Goal: Task Accomplishment & Management: Manage account settings

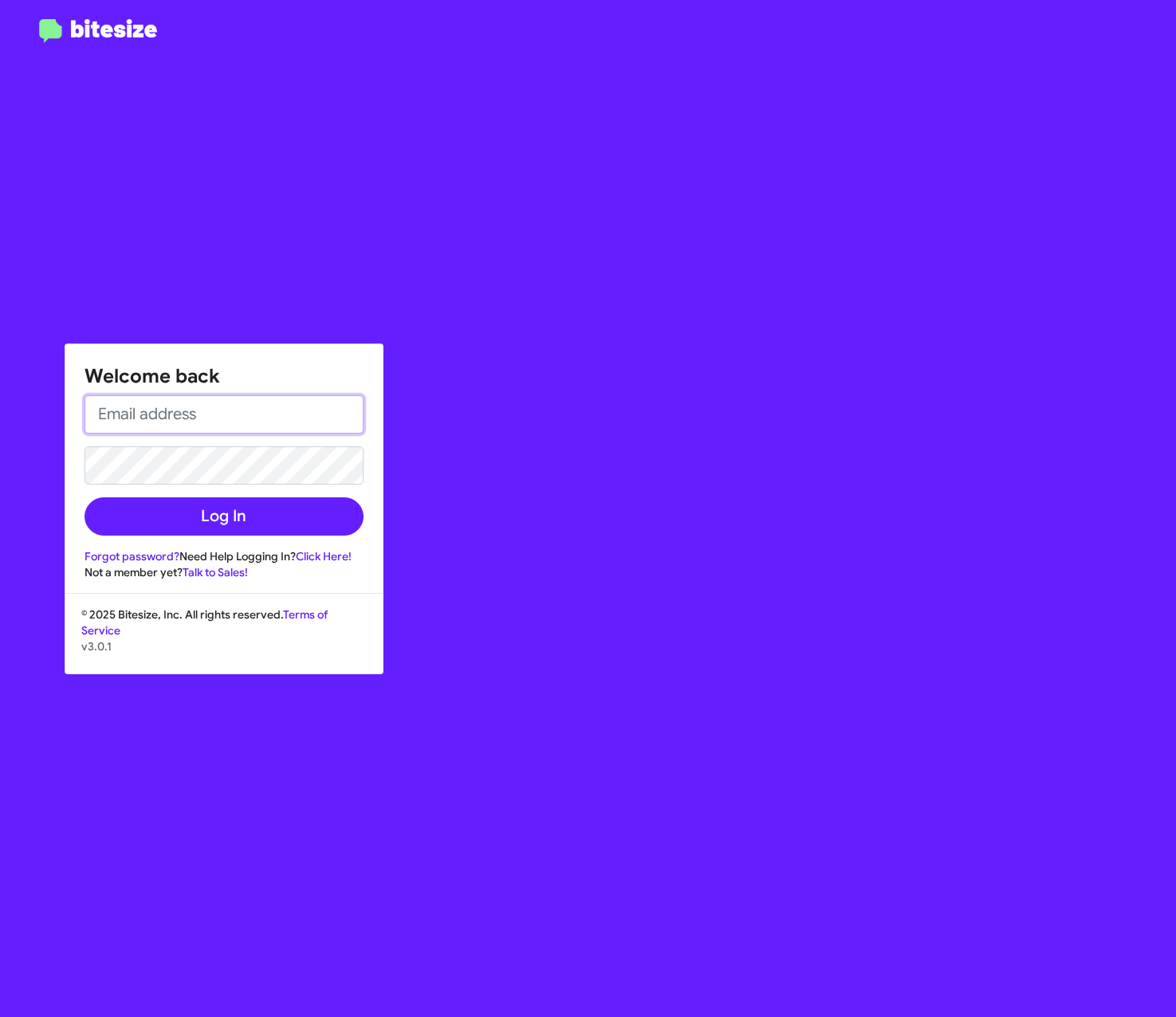
click at [235, 416] on input "email" at bounding box center [223, 414] width 279 height 39
click at [250, 426] on input "email" at bounding box center [223, 414] width 279 height 39
type input "H"
type input "[PERSON_NAME][EMAIL_ADDRESS][PERSON_NAME][PERSON_NAME][DOMAIN_NAME]"
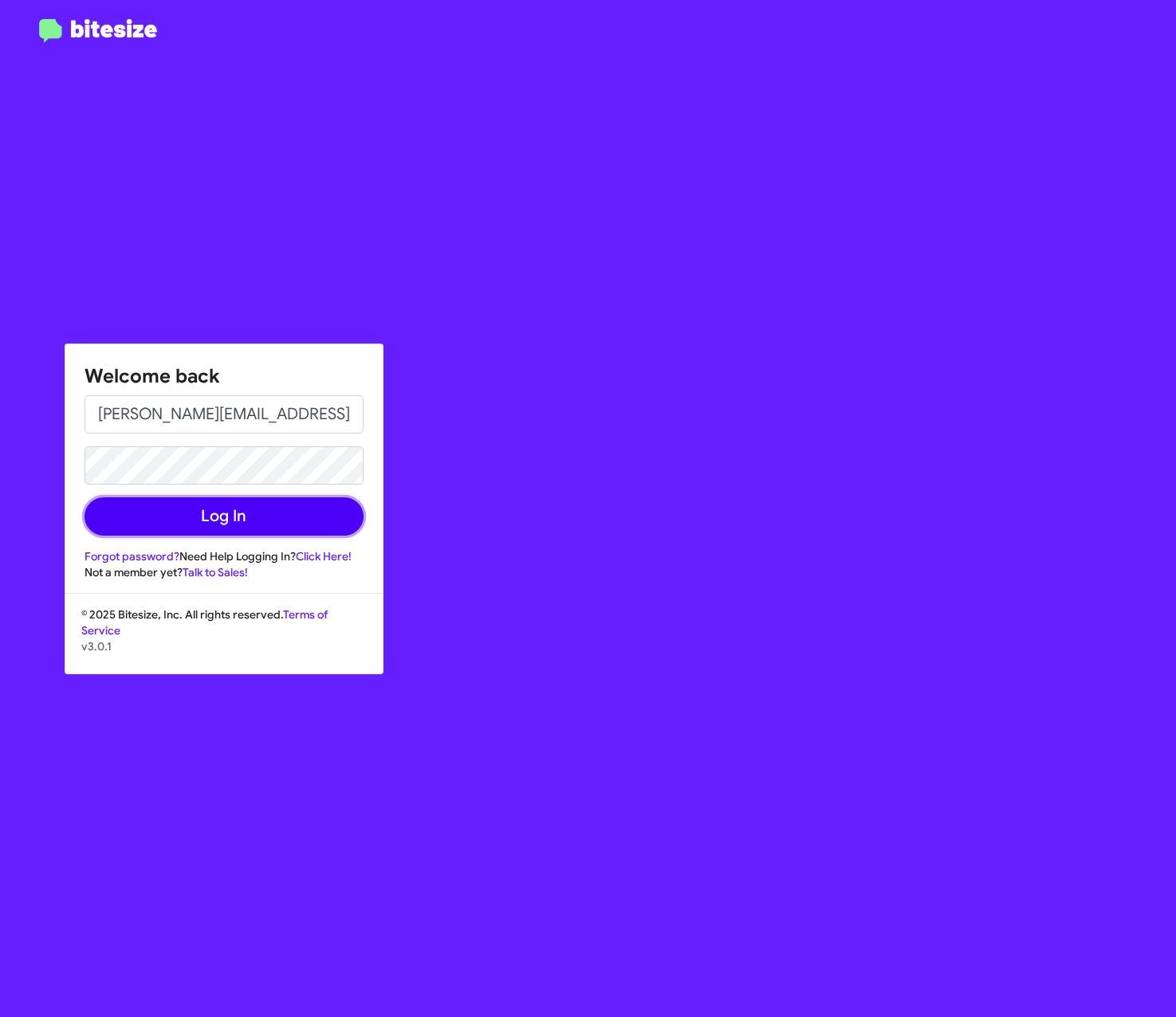
click at [290, 529] on button "Log In" at bounding box center [223, 516] width 279 height 39
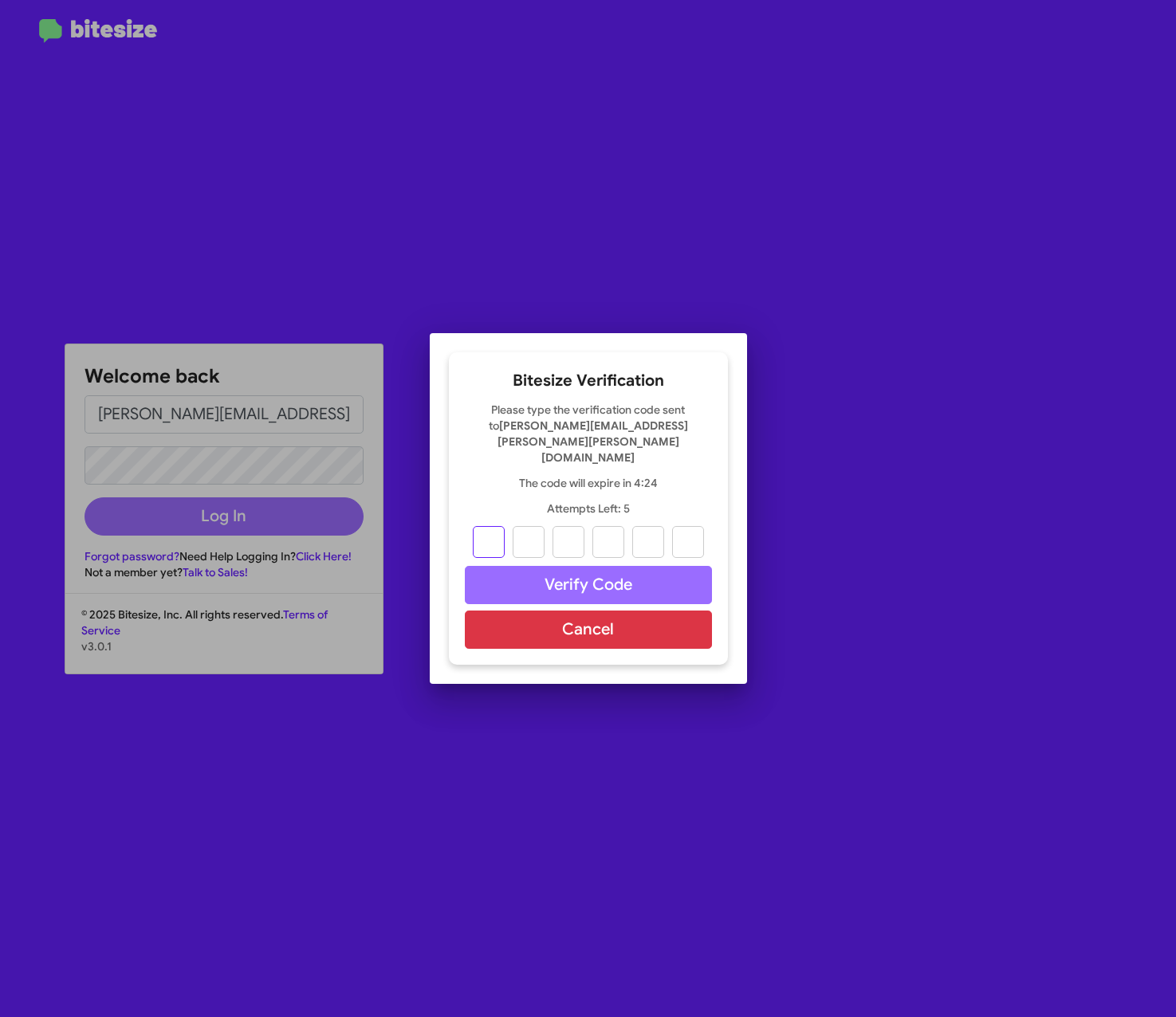
click at [492, 526] on input "text" at bounding box center [489, 542] width 32 height 32
paste input "4"
type input "6"
type input "1"
type input "9"
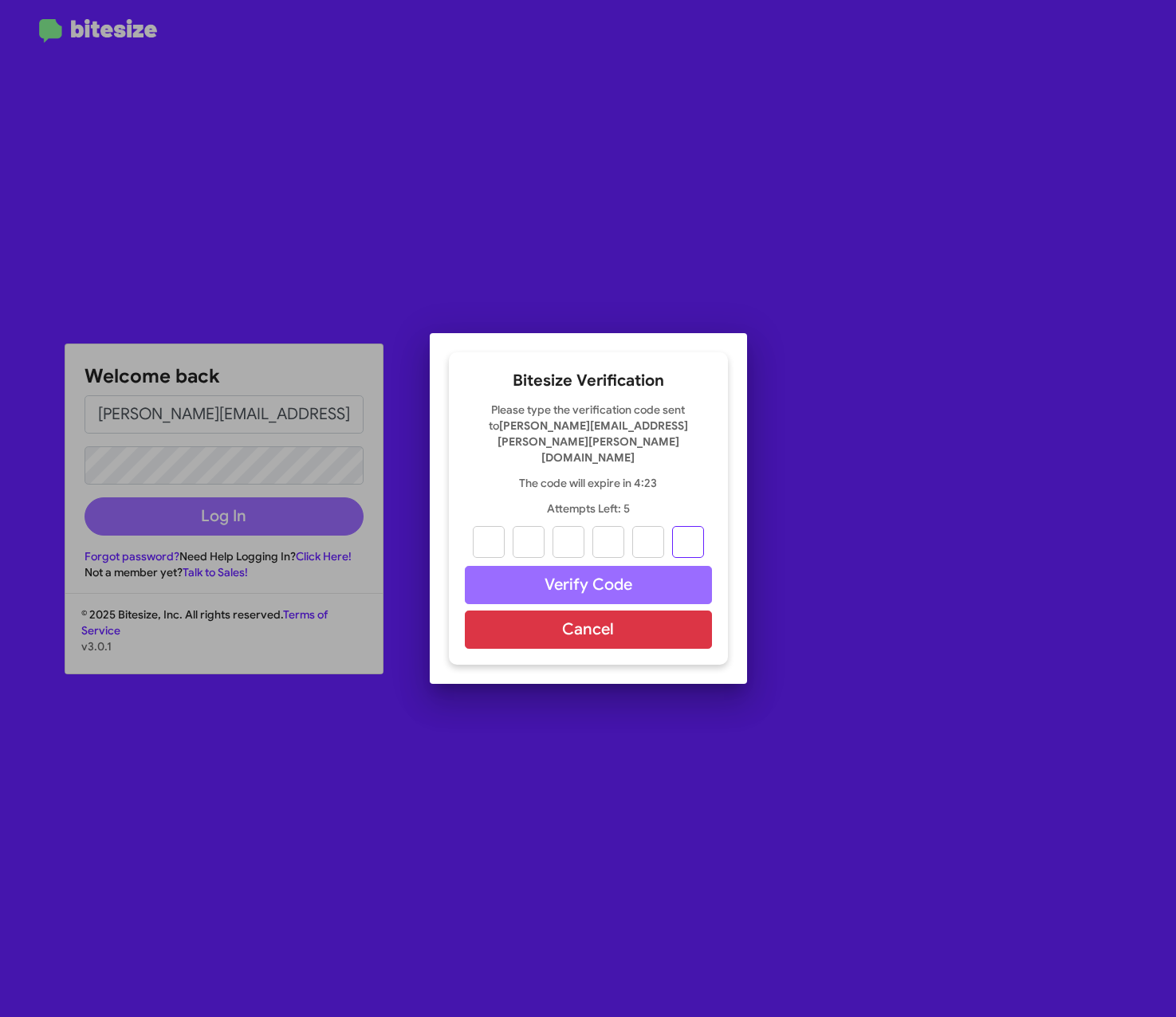
type input "1"
type input "4"
click at [516, 566] on button "Verify Code" at bounding box center [588, 585] width 247 height 39
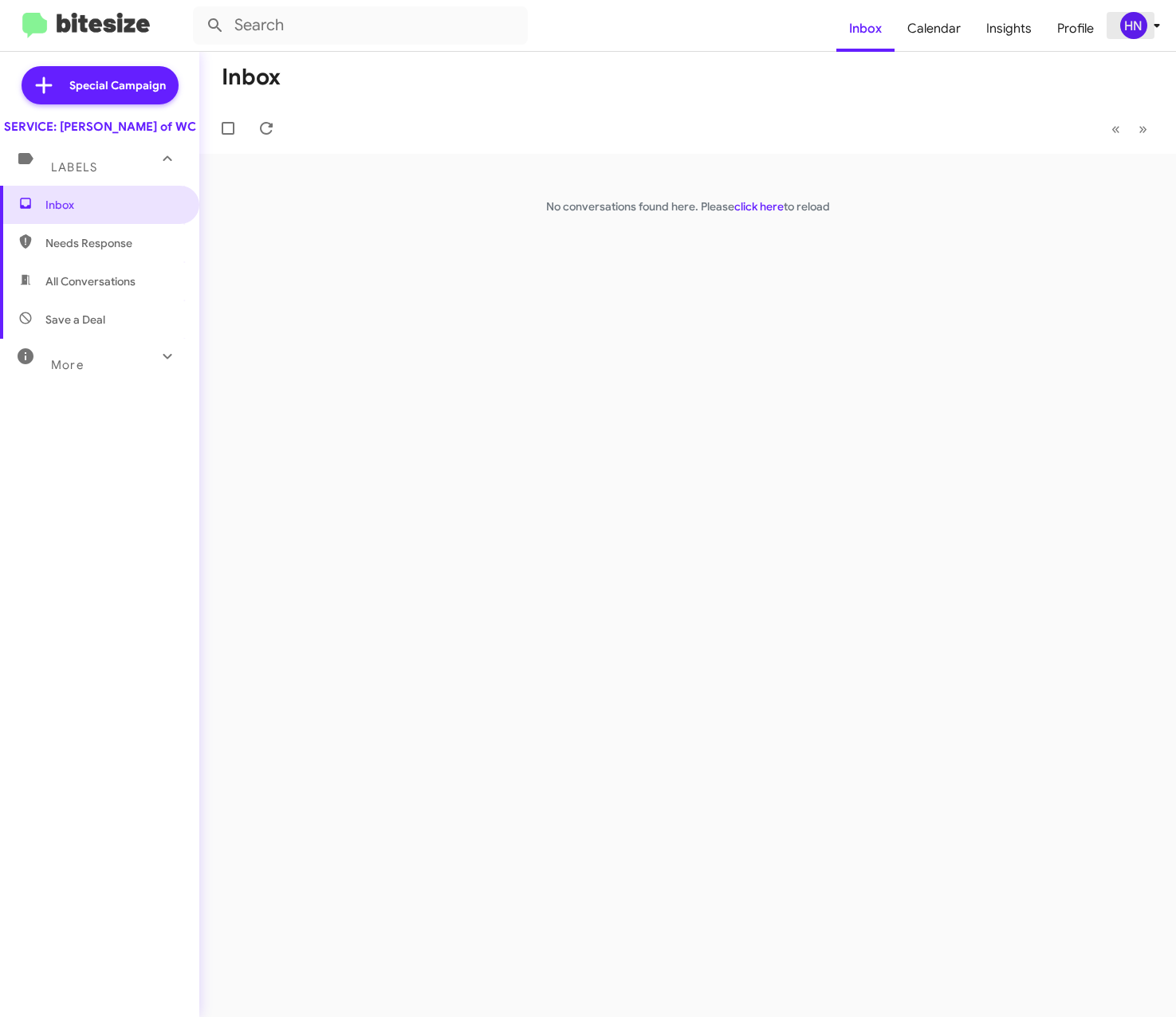
click at [1144, 23] on div "HN" at bounding box center [1133, 25] width 27 height 27
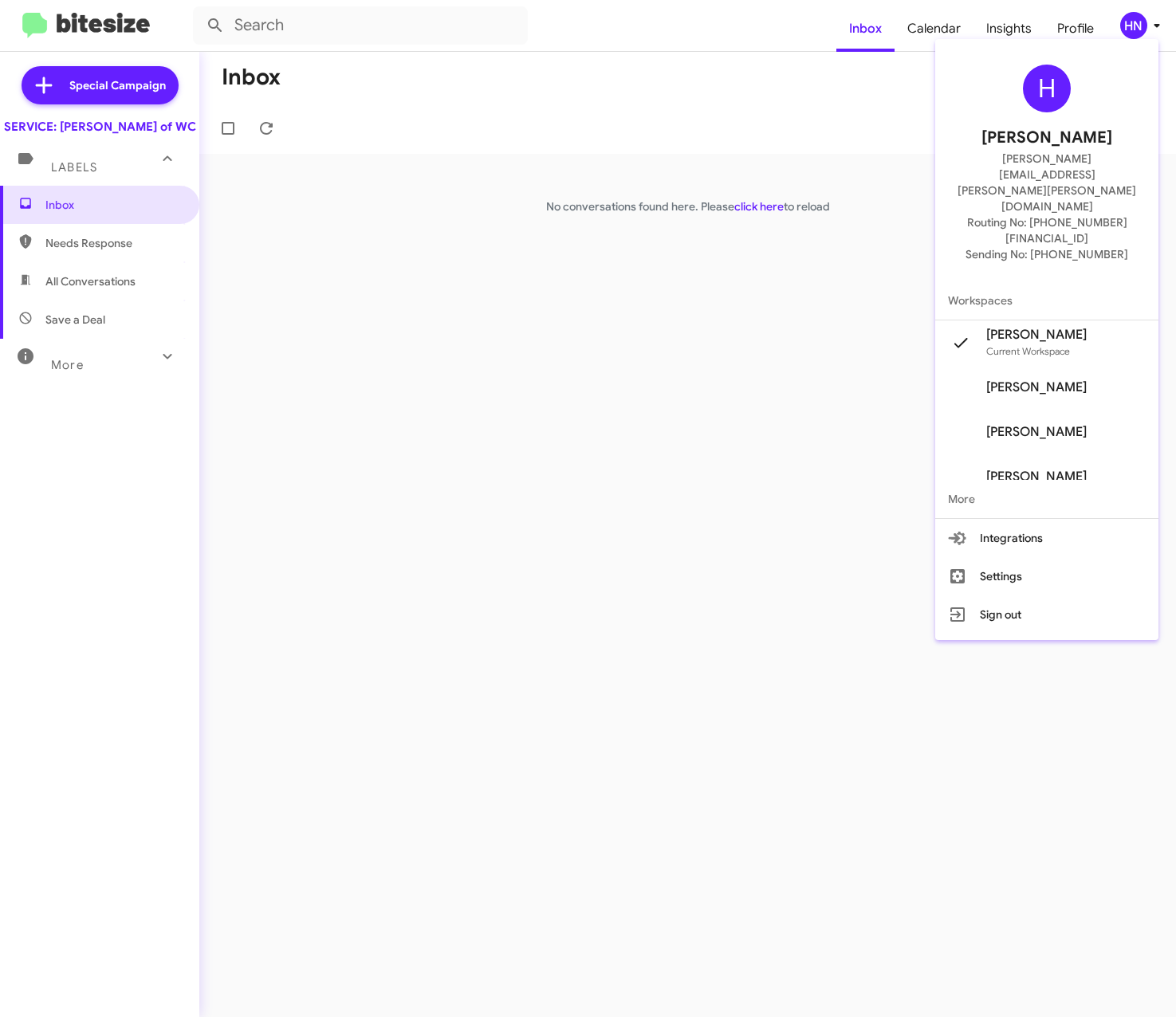
click at [1077, 30] on div at bounding box center [588, 508] width 1176 height 1017
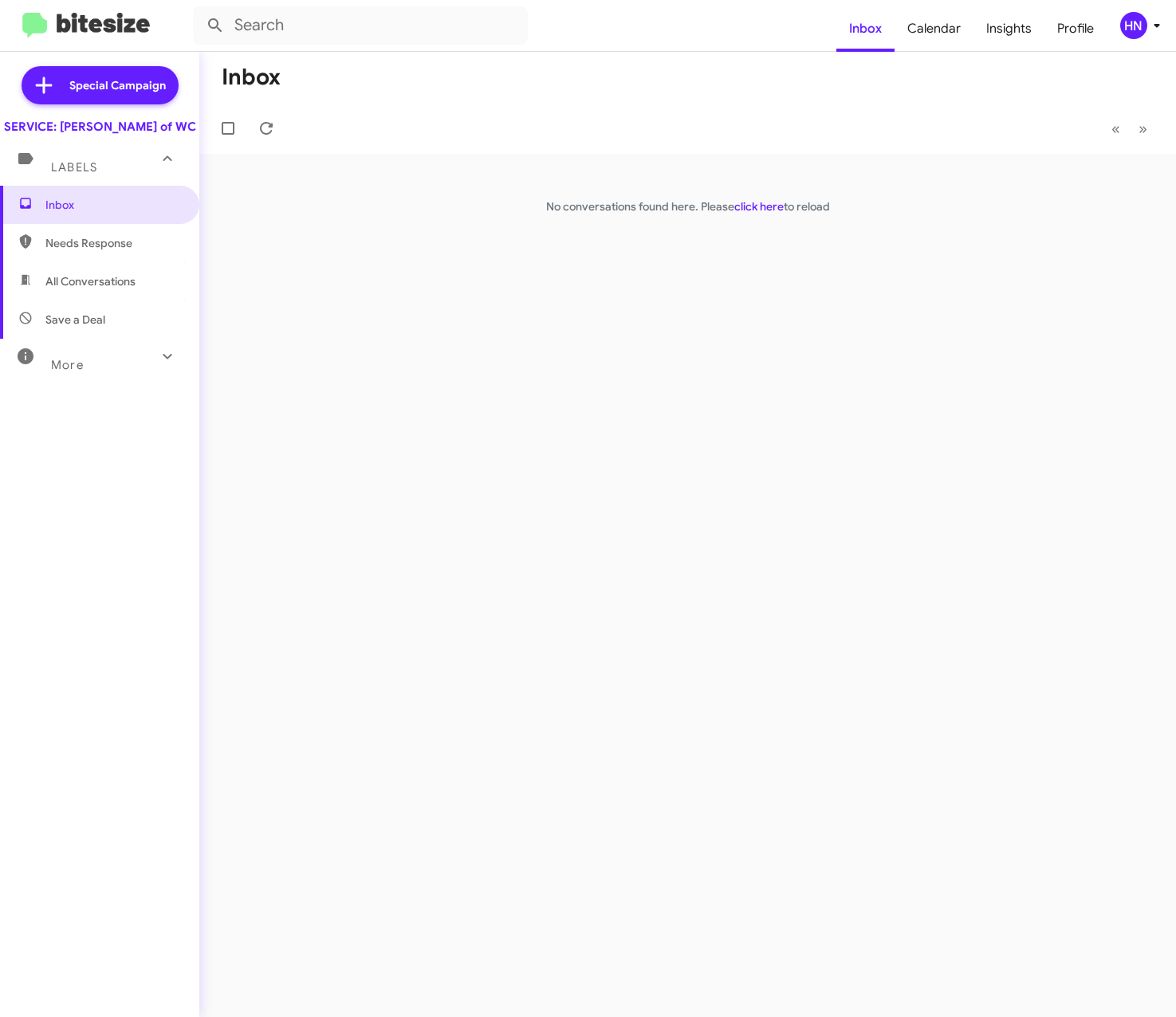
click at [1077, 30] on span "Profile" at bounding box center [1075, 29] width 63 height 47
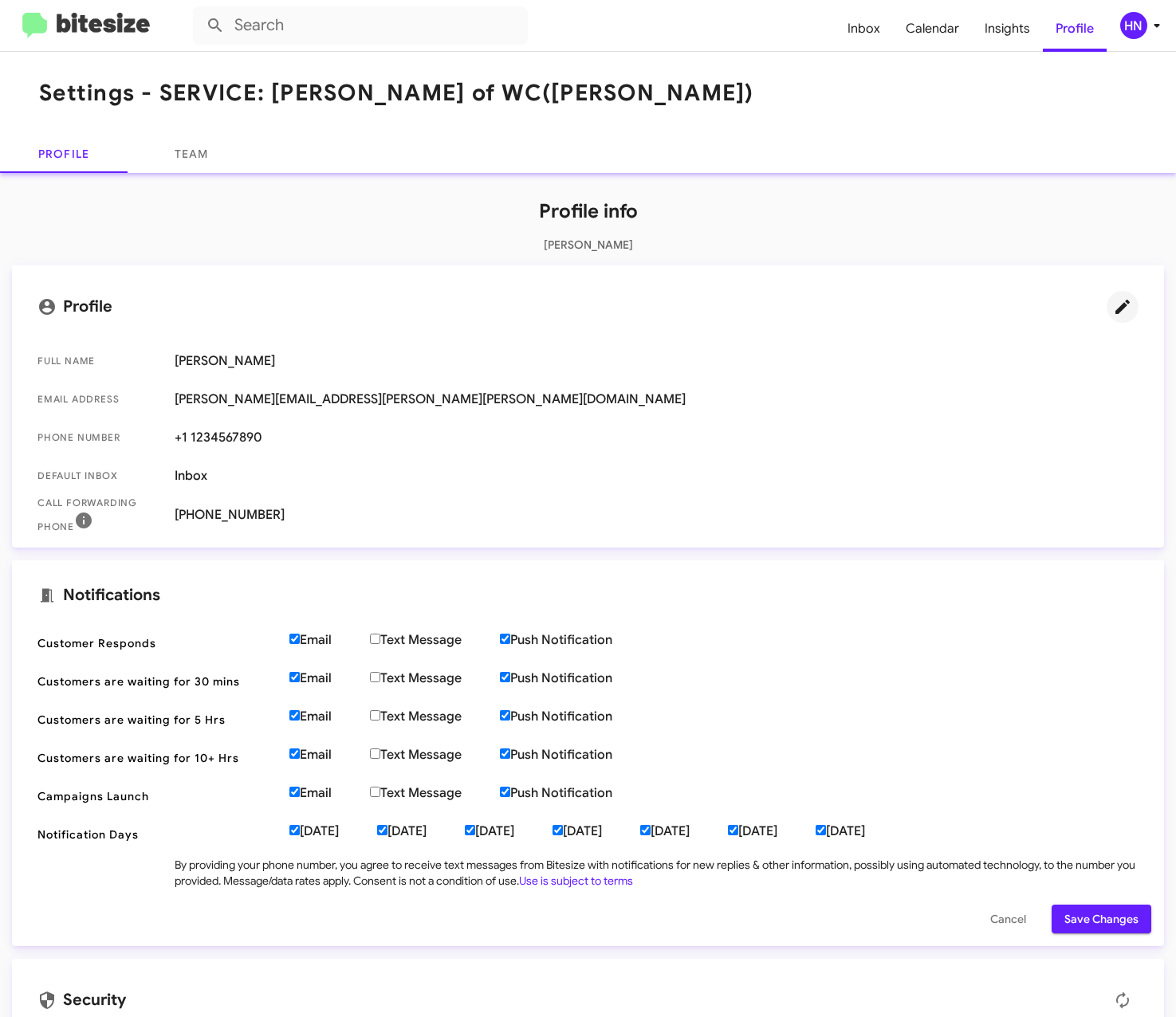
click at [1117, 305] on icon at bounding box center [1121, 306] width 19 height 19
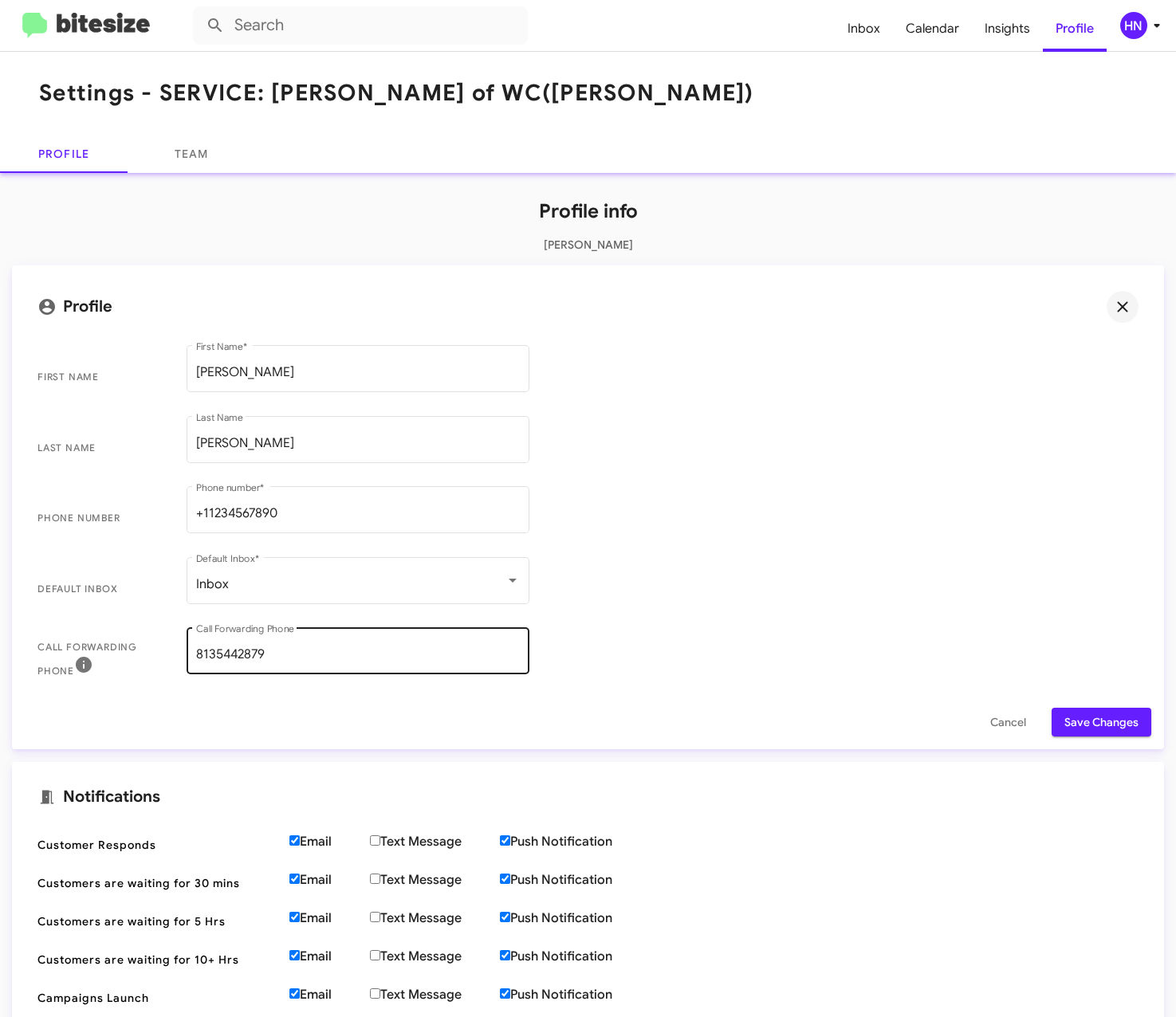
click at [268, 640] on div "[PHONE_NUMBER] Call Forwarding Phone" at bounding box center [358, 649] width 324 height 51
click at [293, 659] on input "8135442879" at bounding box center [358, 654] width 324 height 14
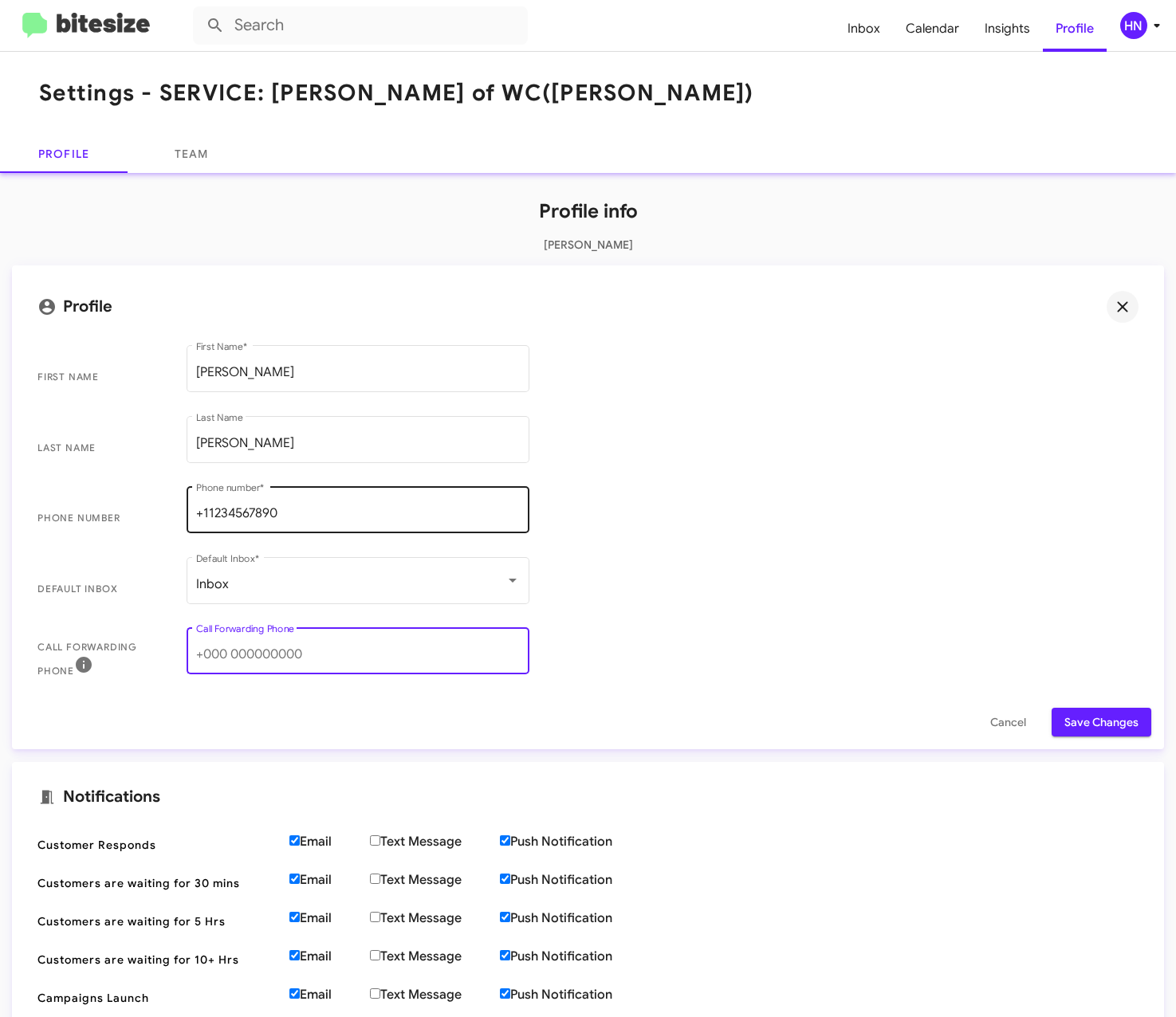
click at [297, 509] on input "+11234567890" at bounding box center [358, 513] width 324 height 14
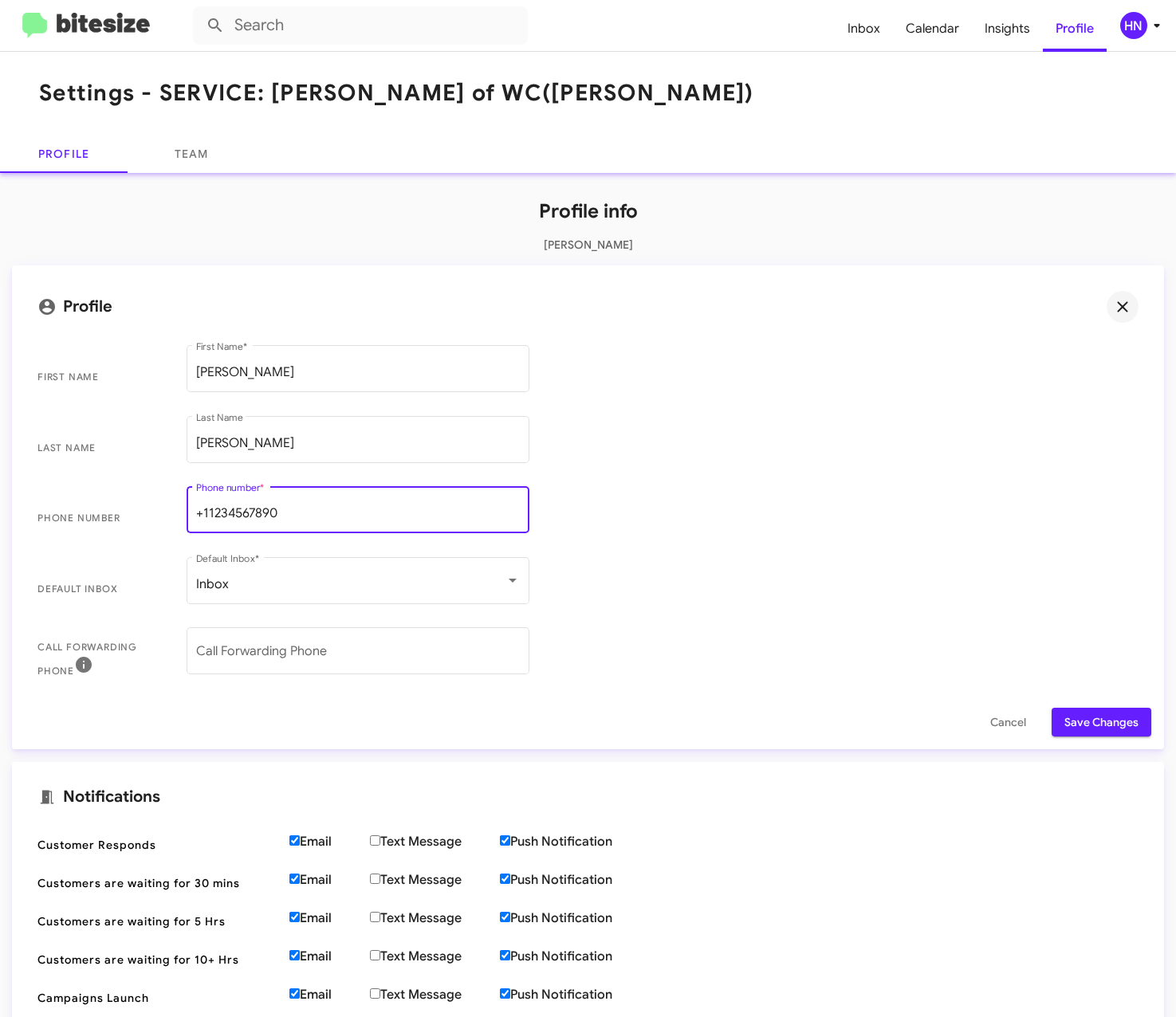
click at [297, 509] on input "+11234567890" at bounding box center [358, 513] width 324 height 14
type input "[PHONE_NUMBER]"
click at [1103, 719] on span "Save Changes" at bounding box center [1101, 722] width 74 height 29
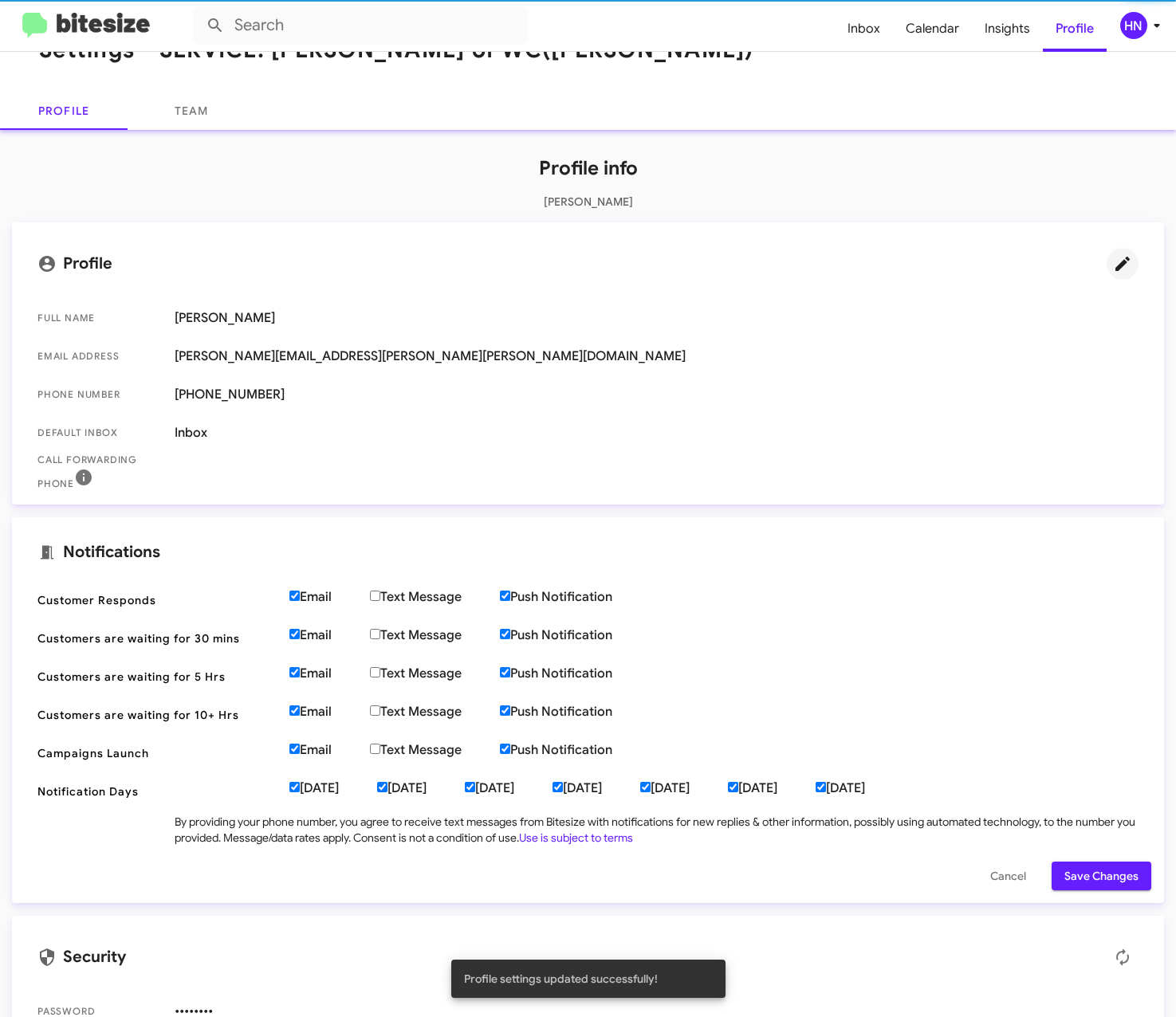
scroll to position [82, 0]
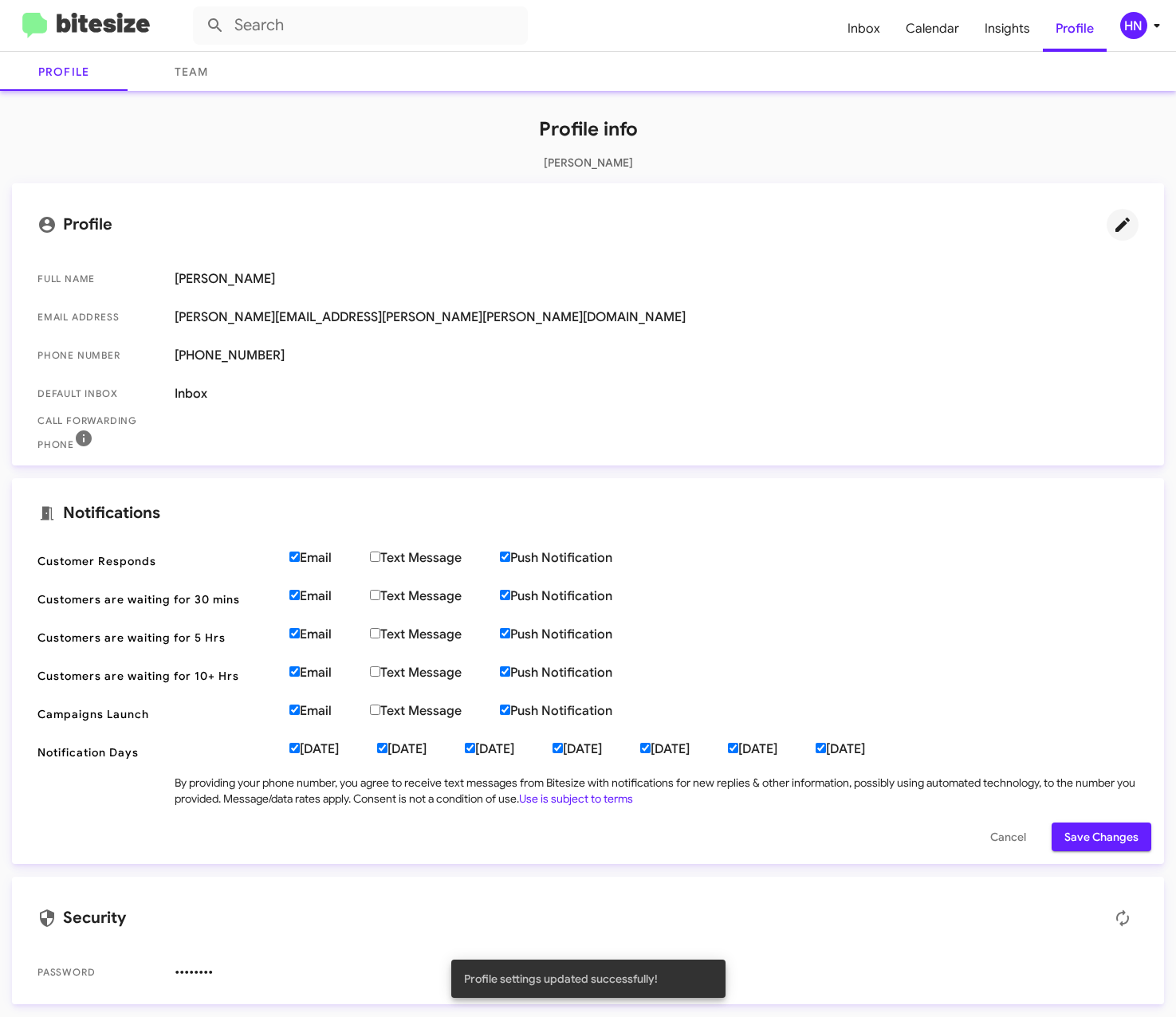
click at [825, 747] on input "[DATE]" at bounding box center [820, 748] width 10 height 10
checkbox input "false"
click at [377, 557] on input "Text Message" at bounding box center [374, 556] width 10 height 10
checkbox input "true"
click at [380, 596] on input "Text Message" at bounding box center [374, 595] width 10 height 10
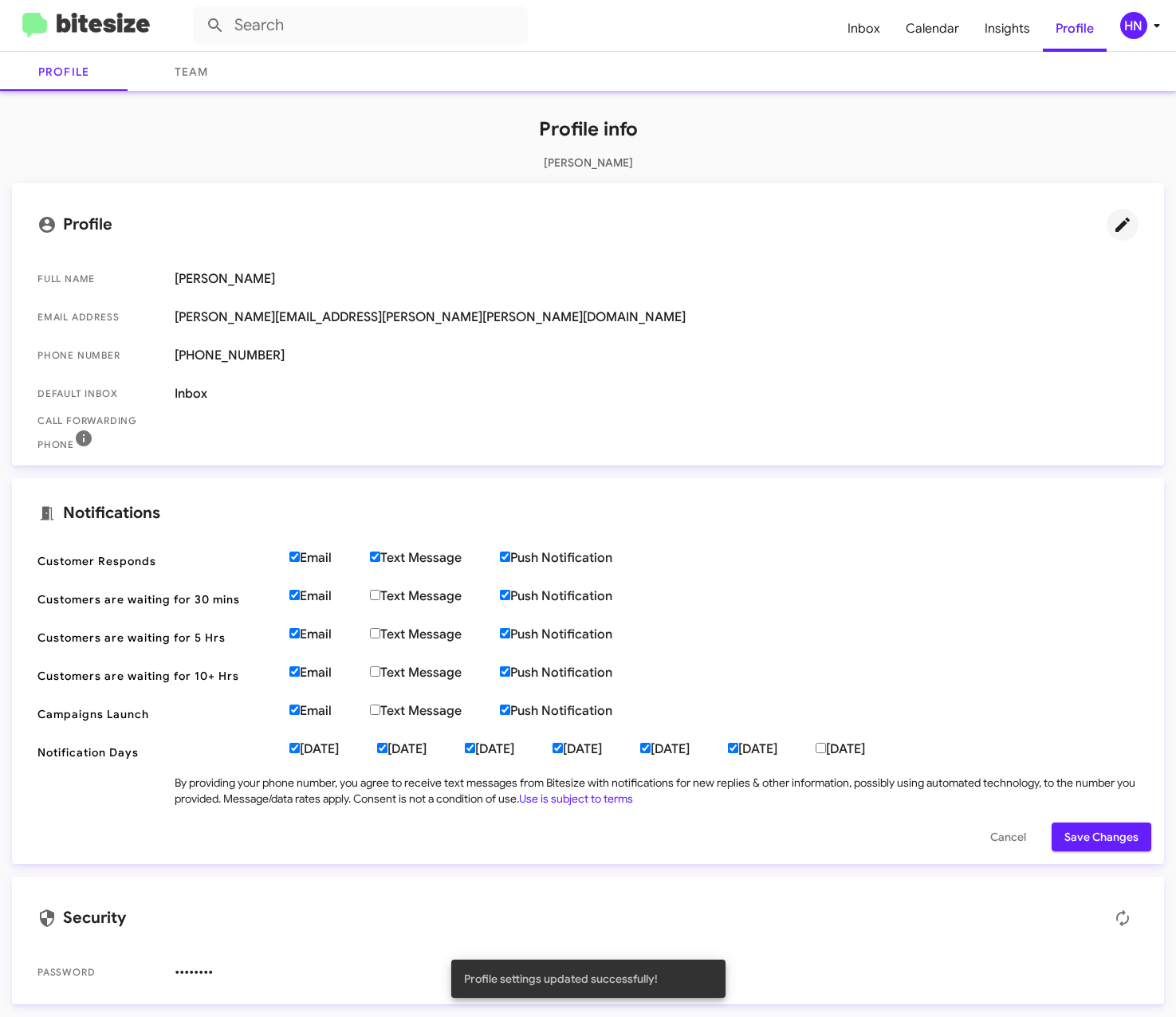
checkbox input "true"
click at [377, 633] on input "Text Message" at bounding box center [374, 633] width 10 height 10
checkbox input "true"
click at [383, 673] on label "Text Message" at bounding box center [434, 672] width 130 height 16
click at [380, 673] on input "Text Message" at bounding box center [374, 671] width 10 height 10
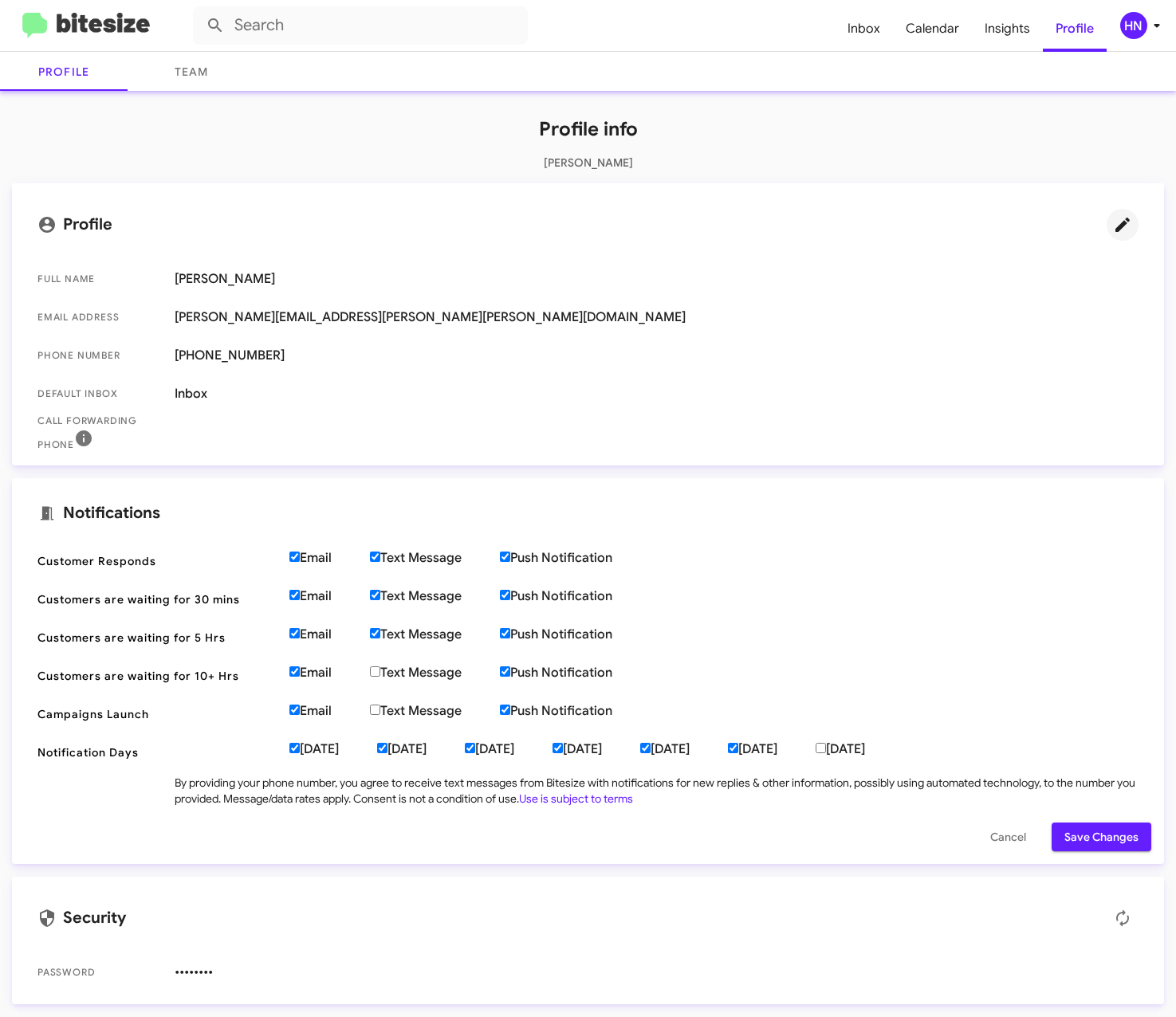
checkbox input "true"
click at [385, 712] on label "Text Message" at bounding box center [434, 711] width 130 height 16
click at [380, 712] on input "Text Message" at bounding box center [374, 709] width 10 height 10
checkbox input "true"
click at [1116, 828] on span "Save Changes" at bounding box center [1101, 836] width 74 height 29
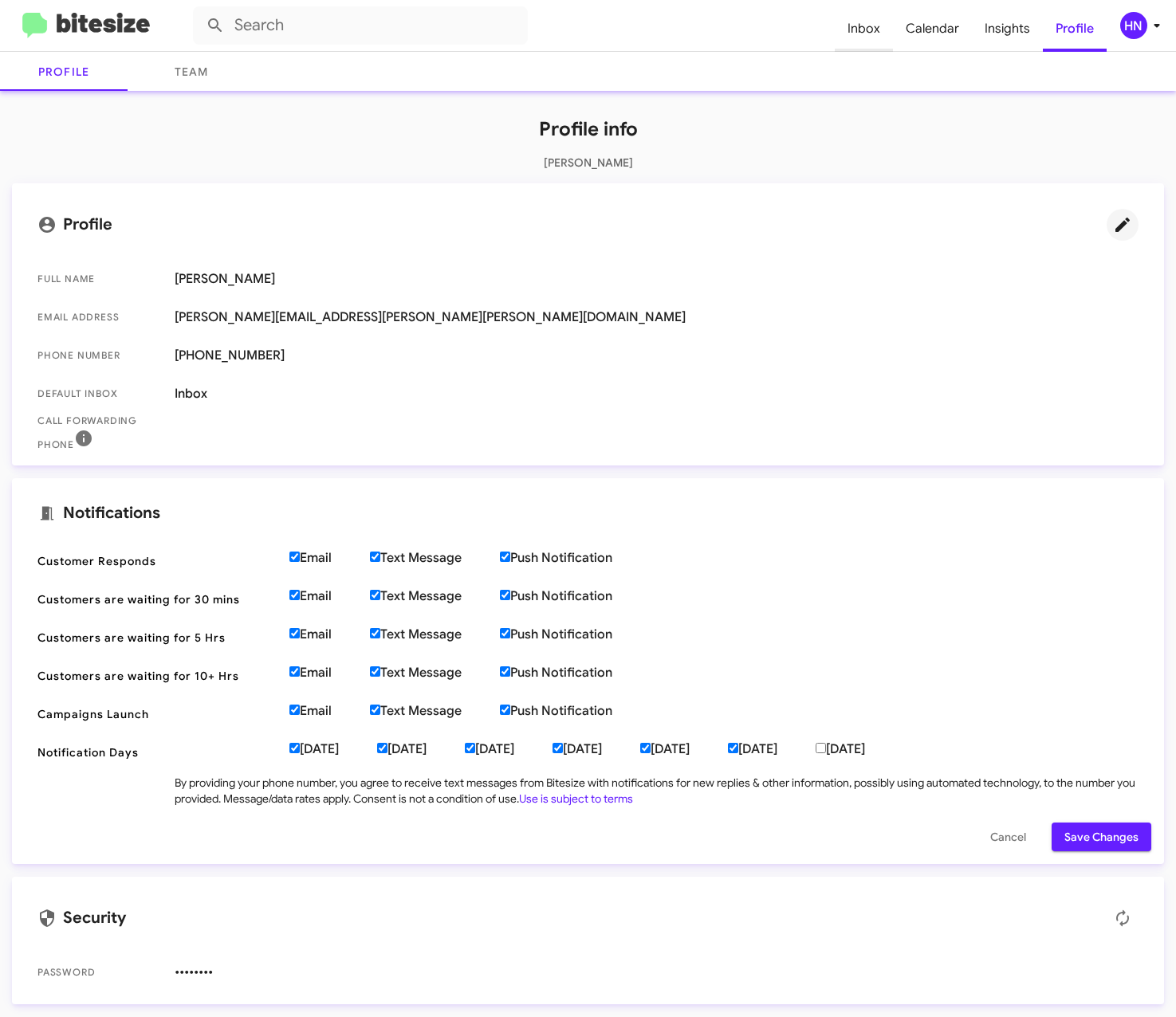
click at [880, 26] on span "Inbox" at bounding box center [863, 29] width 59 height 47
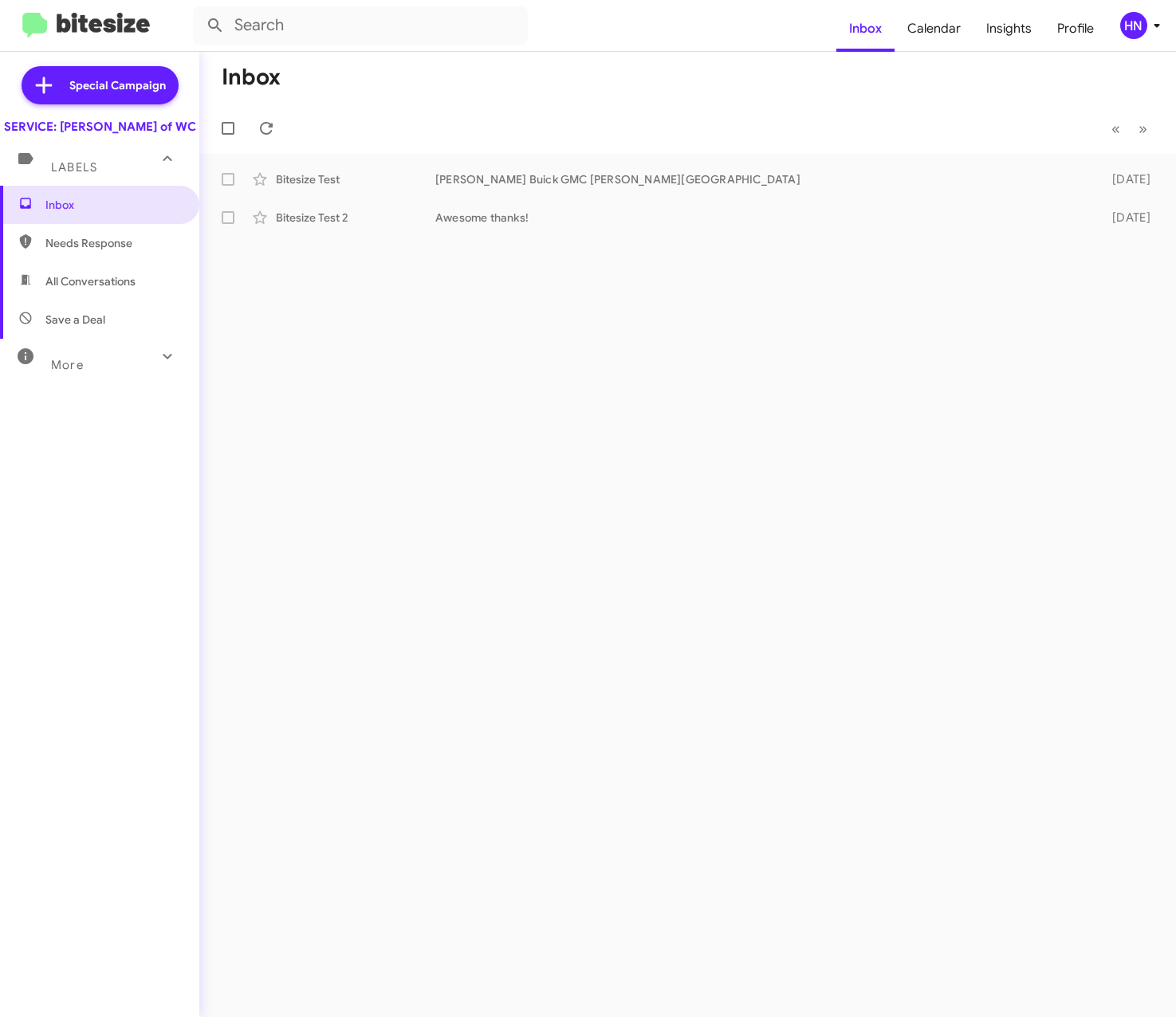
click at [90, 175] on span "Labels" at bounding box center [74, 167] width 47 height 14
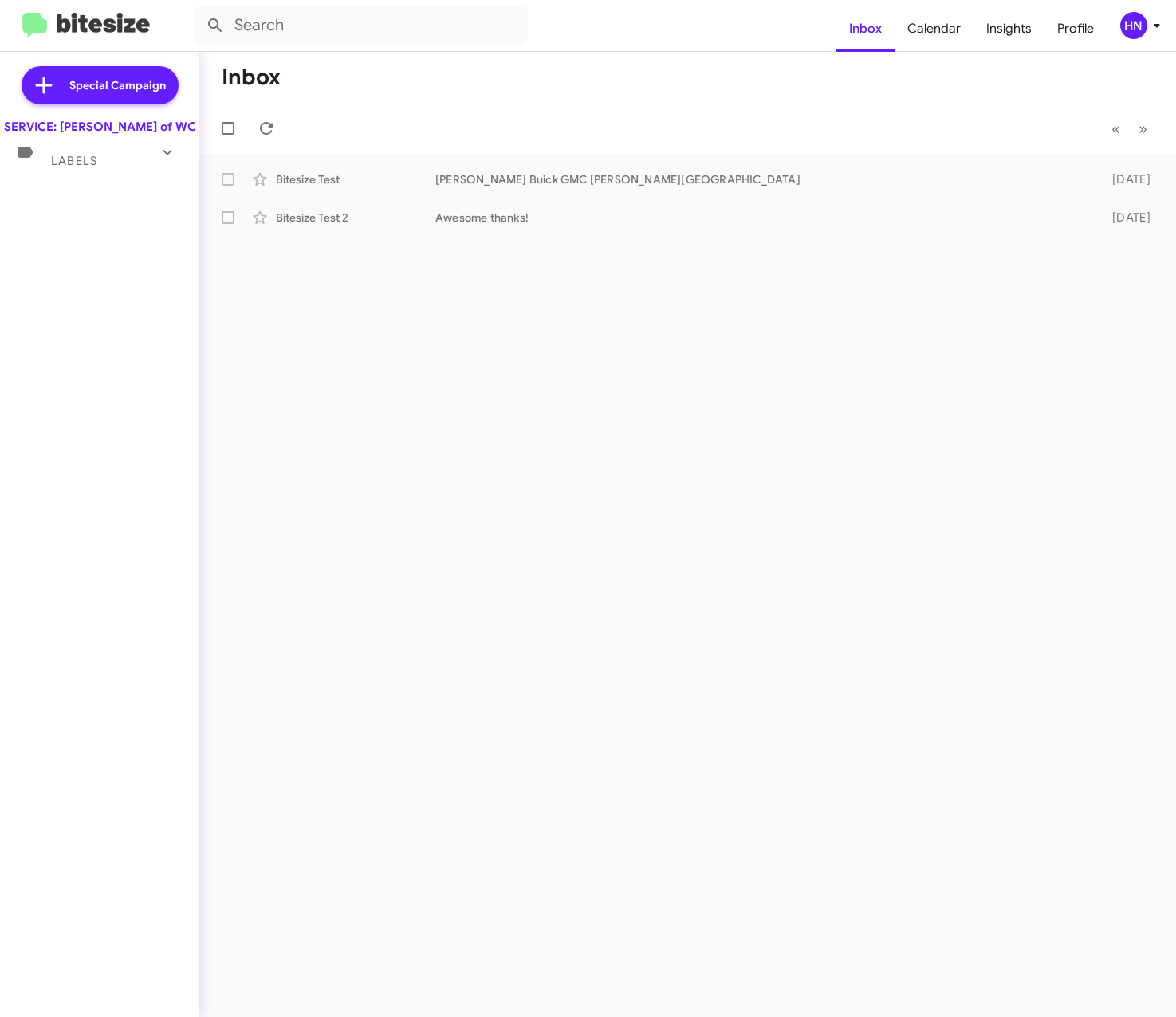
click at [88, 168] on span "Labels" at bounding box center [74, 161] width 47 height 14
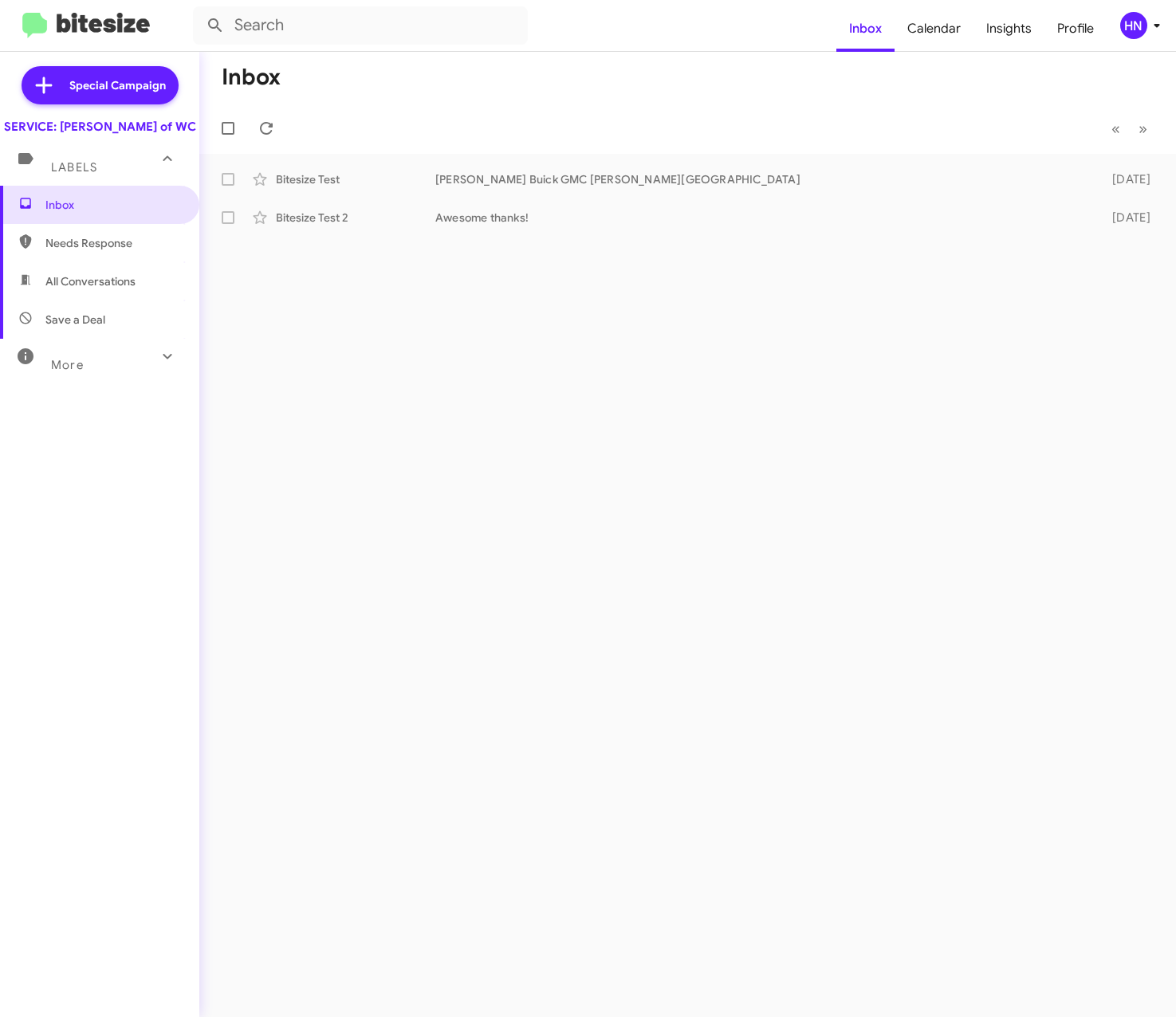
click at [64, 251] on span "Needs Response" at bounding box center [113, 243] width 135 height 16
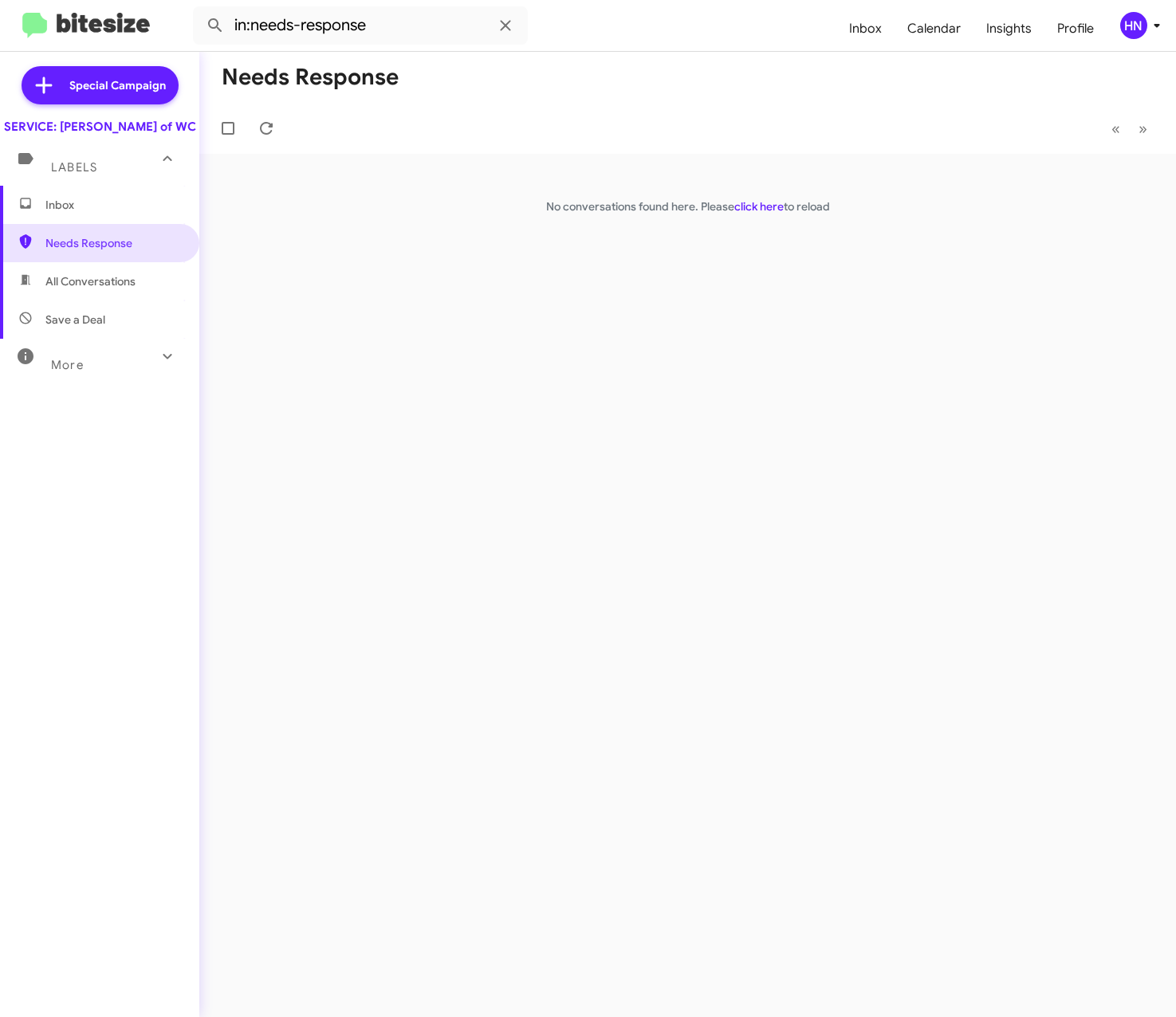
click at [86, 289] on span "All Conversations" at bounding box center [90, 281] width 90 height 16
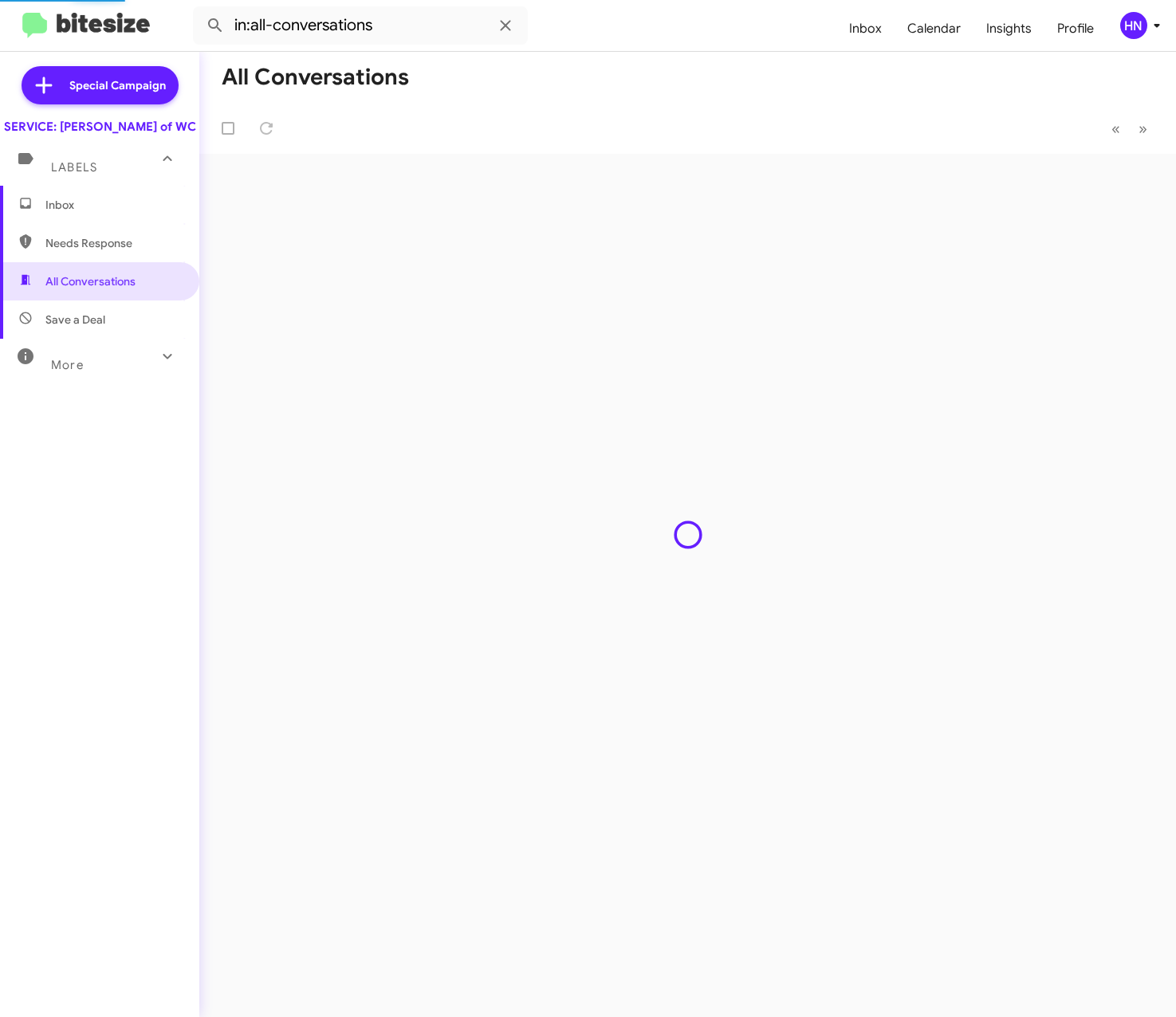
click at [74, 328] on span "Save a Deal" at bounding box center [75, 320] width 60 height 16
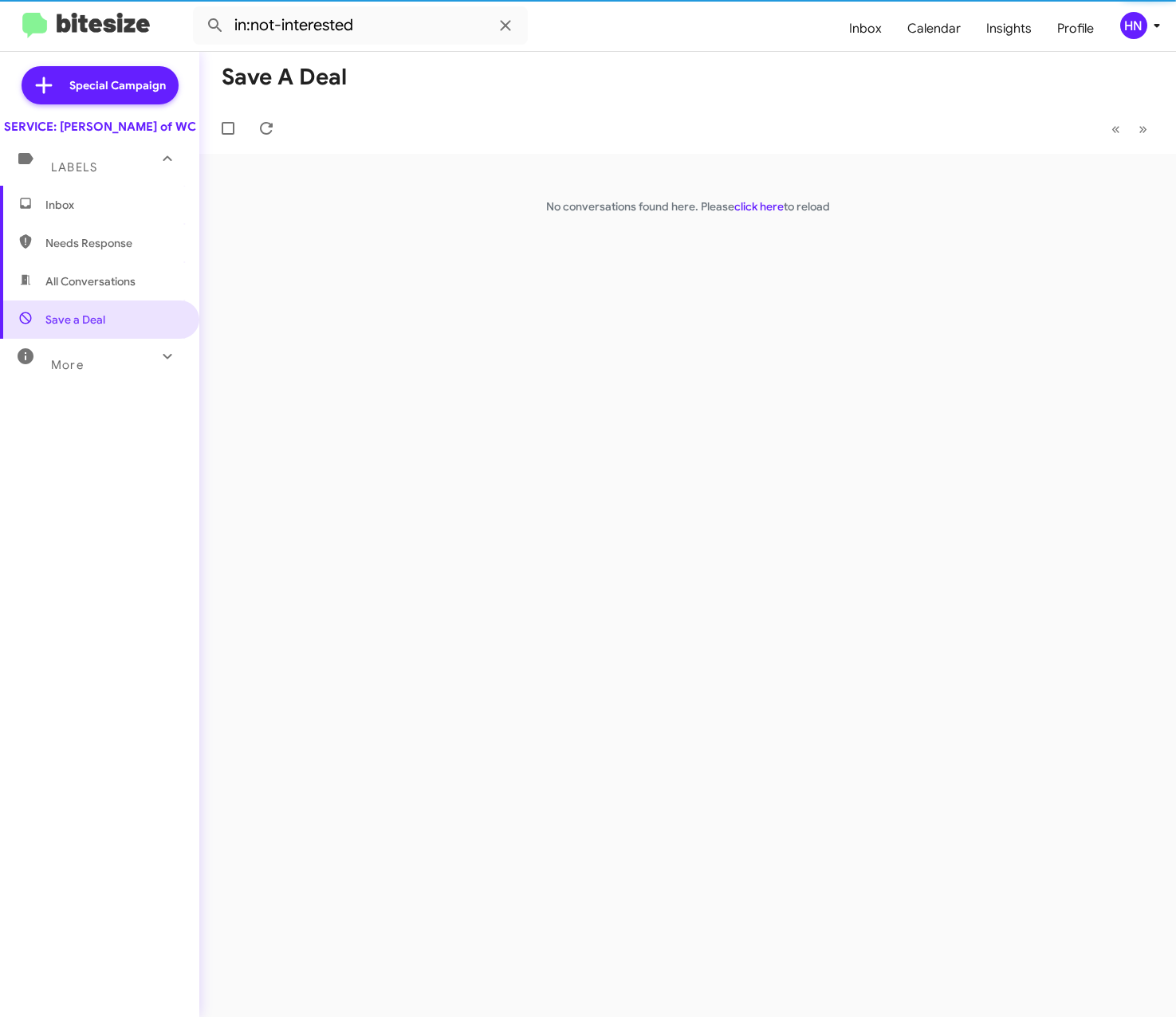
click at [71, 372] on span "More" at bounding box center [67, 364] width 33 height 14
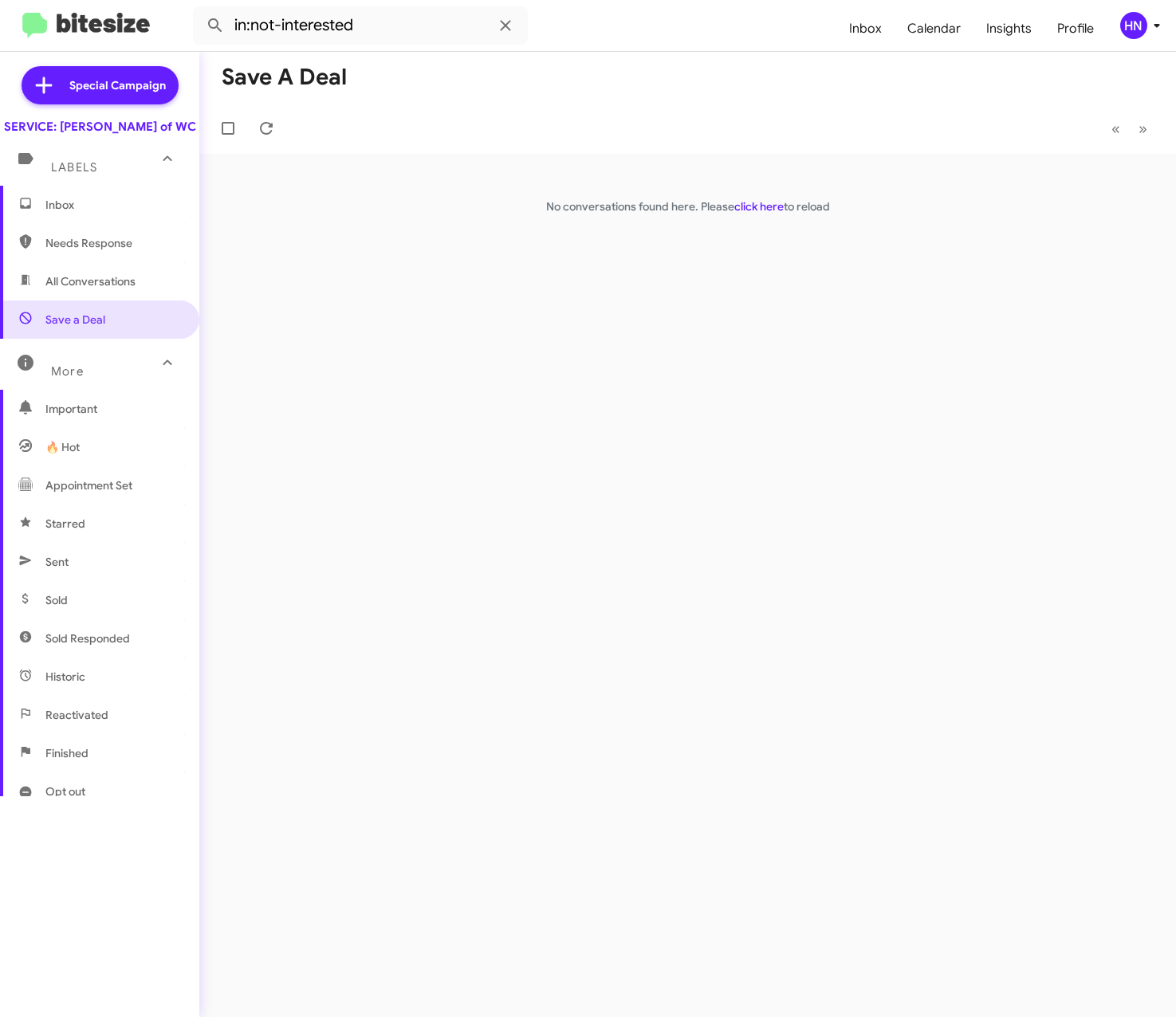
click at [73, 799] on span "Opt out" at bounding box center [66, 792] width 40 height 16
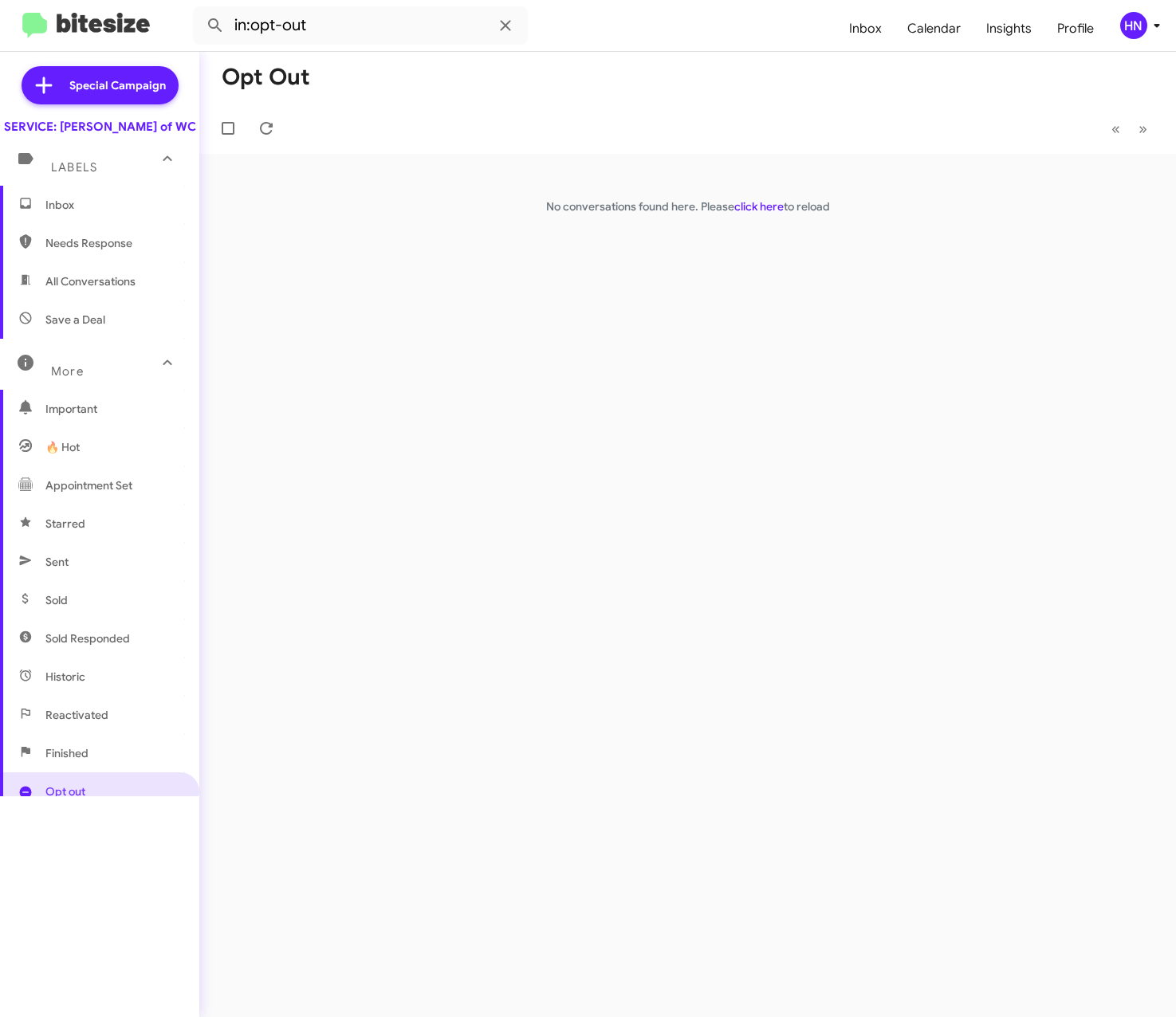
click at [65, 378] on span "More" at bounding box center [67, 371] width 33 height 14
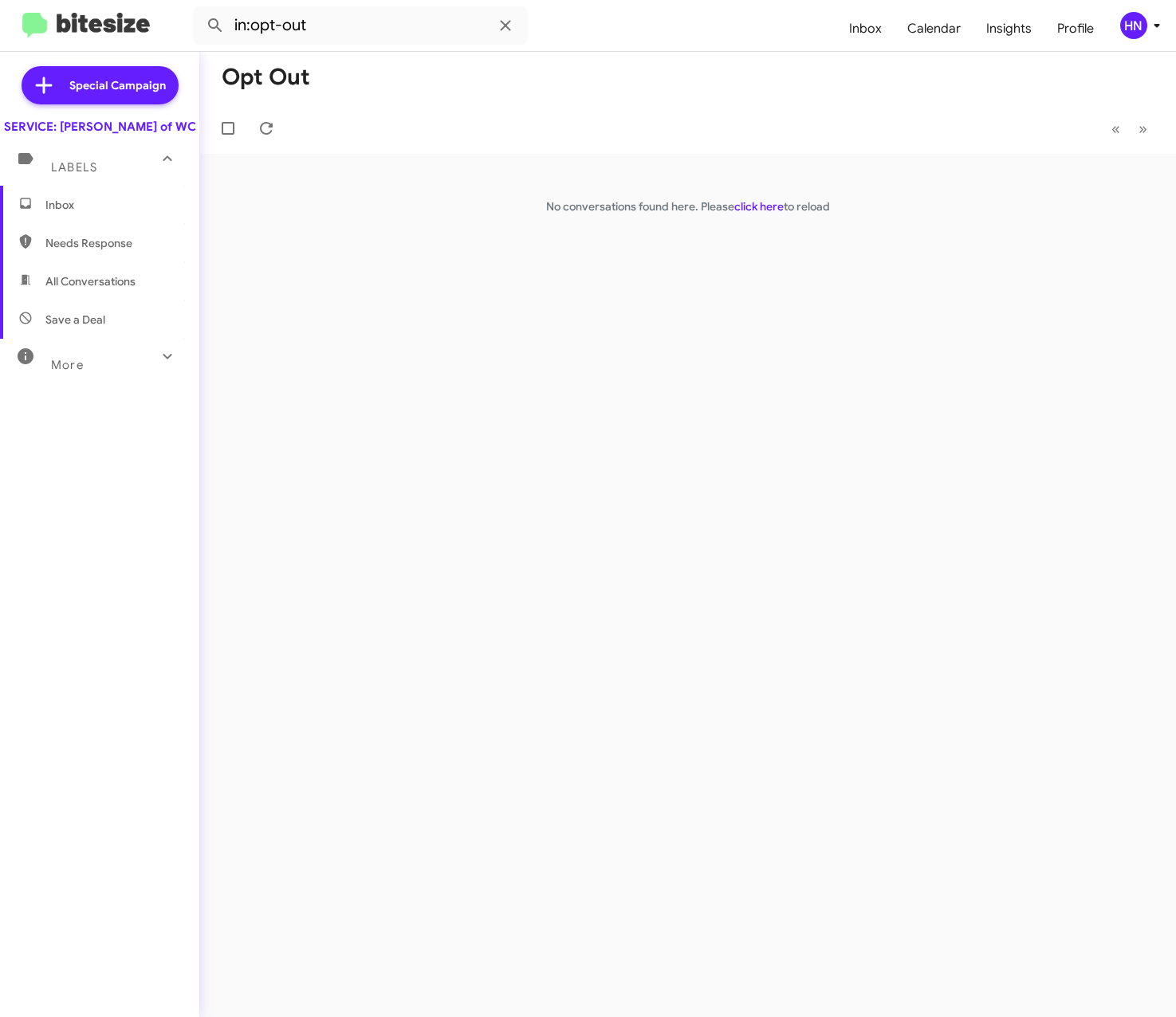
click at [65, 372] on span "More" at bounding box center [67, 364] width 33 height 14
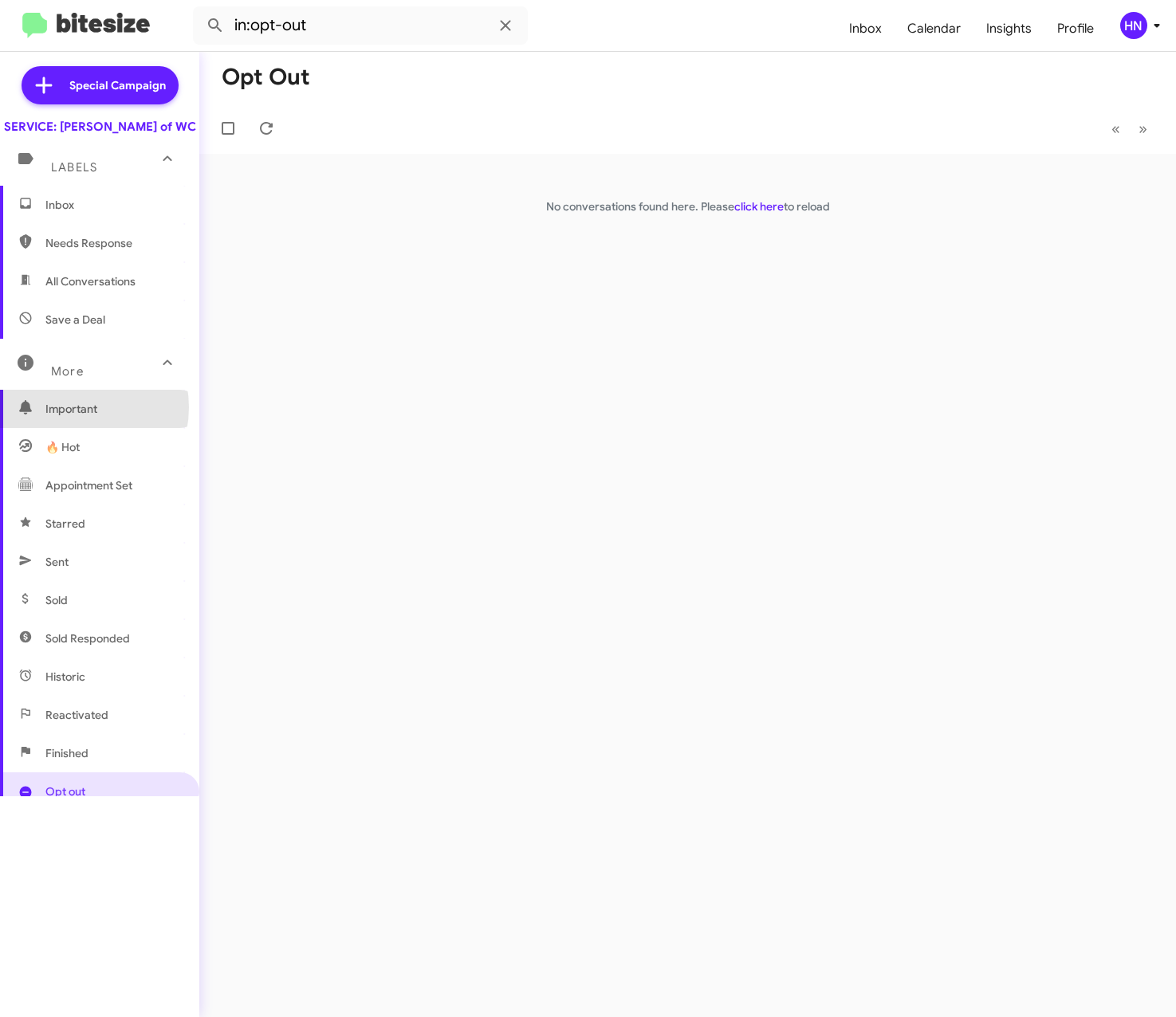
click at [71, 417] on span "Important" at bounding box center [113, 409] width 135 height 16
click at [94, 494] on span "Appointment Set" at bounding box center [88, 486] width 86 height 16
type input "in:appointment-set"
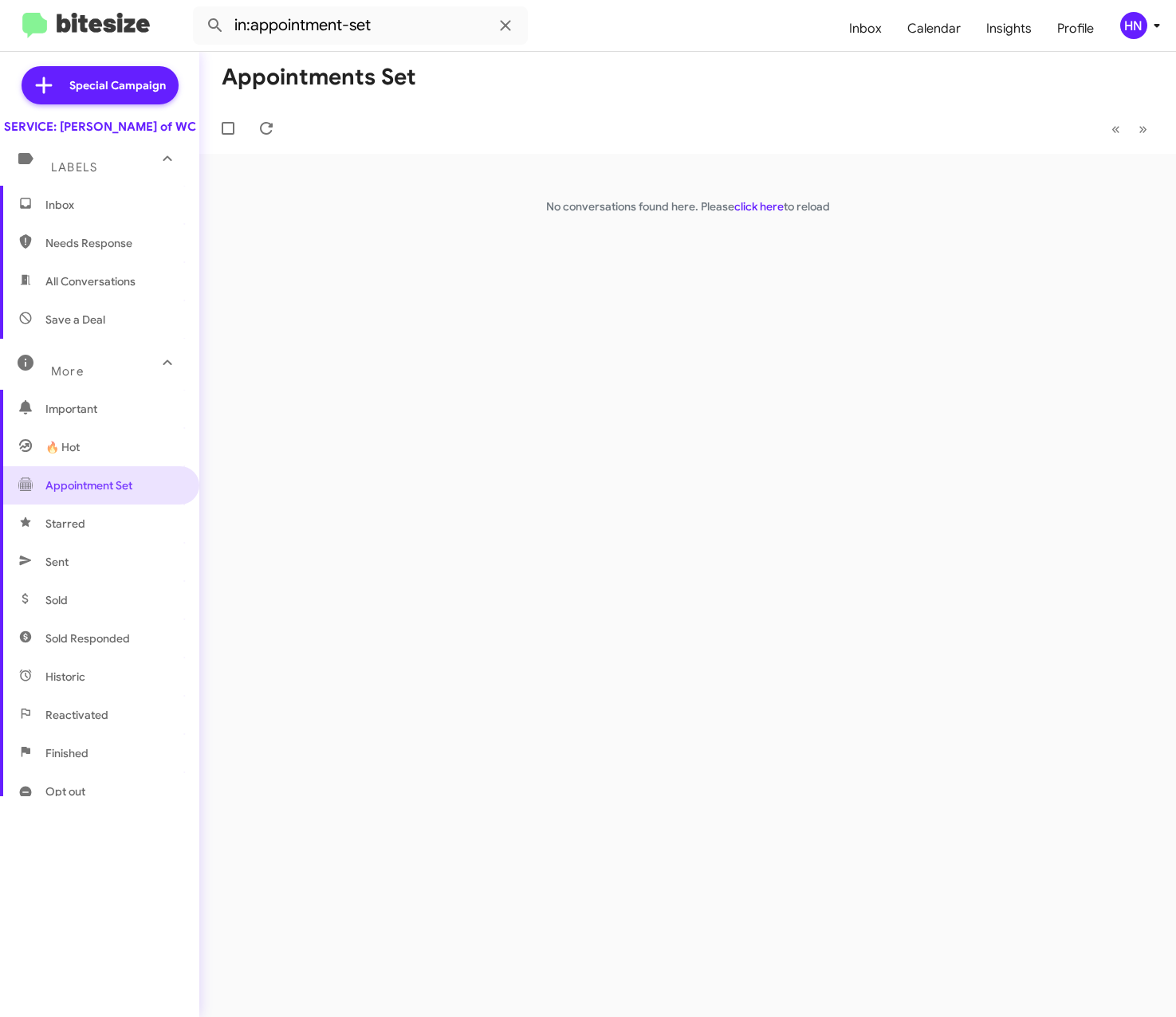
click at [76, 213] on span "Inbox" at bounding box center [113, 205] width 135 height 16
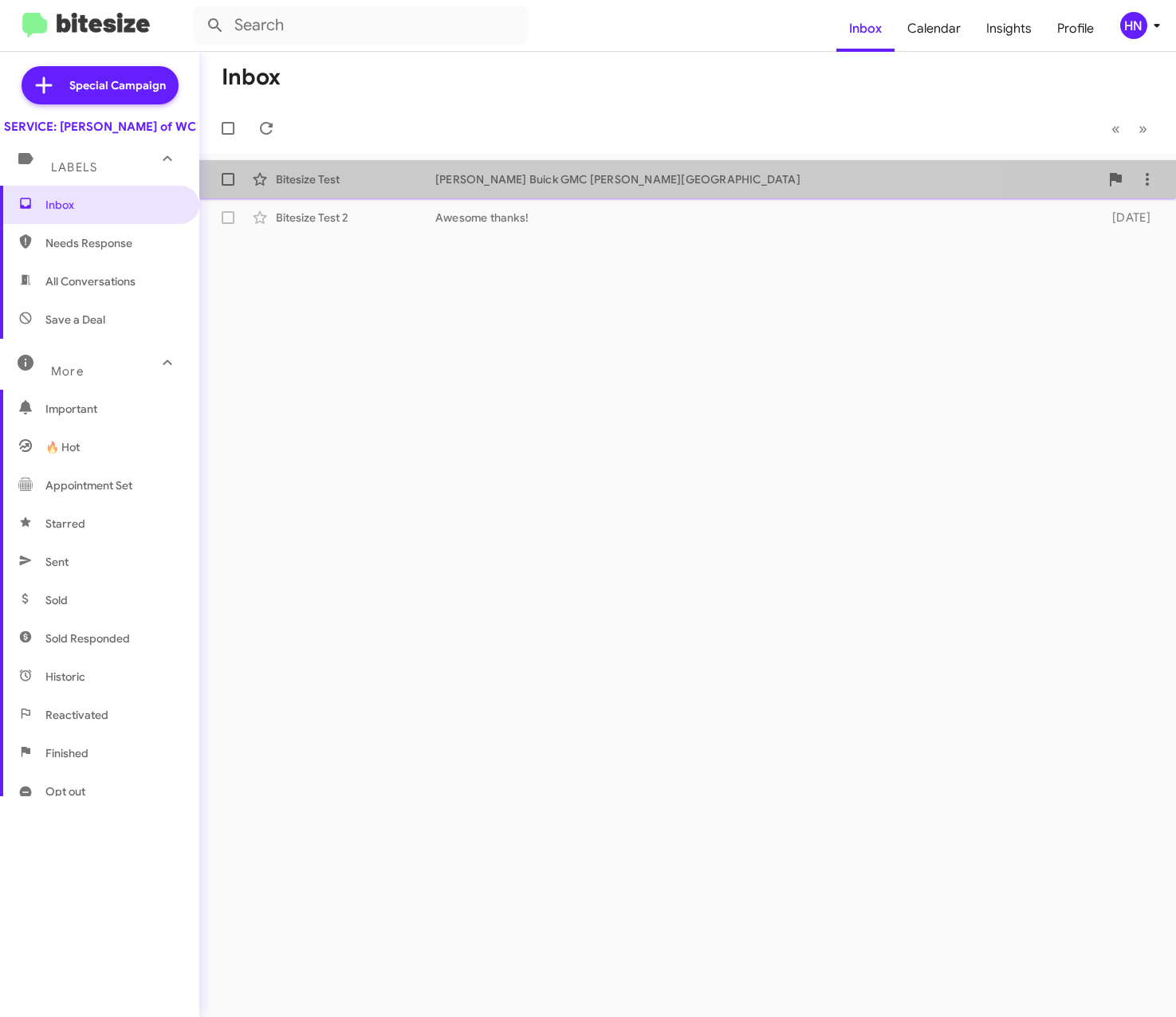
click at [584, 176] on div "[PERSON_NAME] Buick GMC [PERSON_NAME][GEOGRAPHIC_DATA]" at bounding box center [767, 180] width 663 height 16
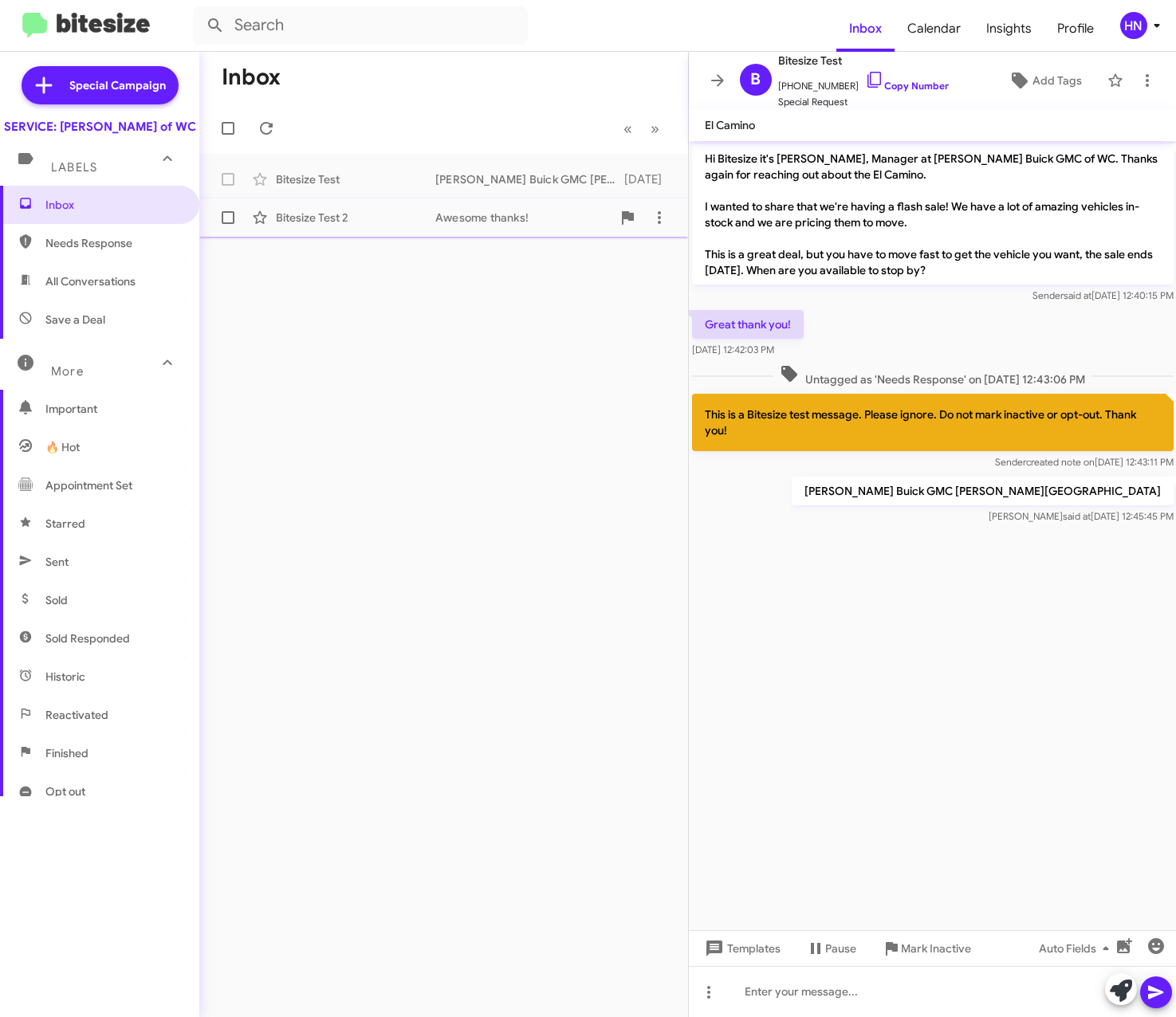
click at [300, 217] on div "Bitesize Test 2" at bounding box center [356, 218] width 160 height 16
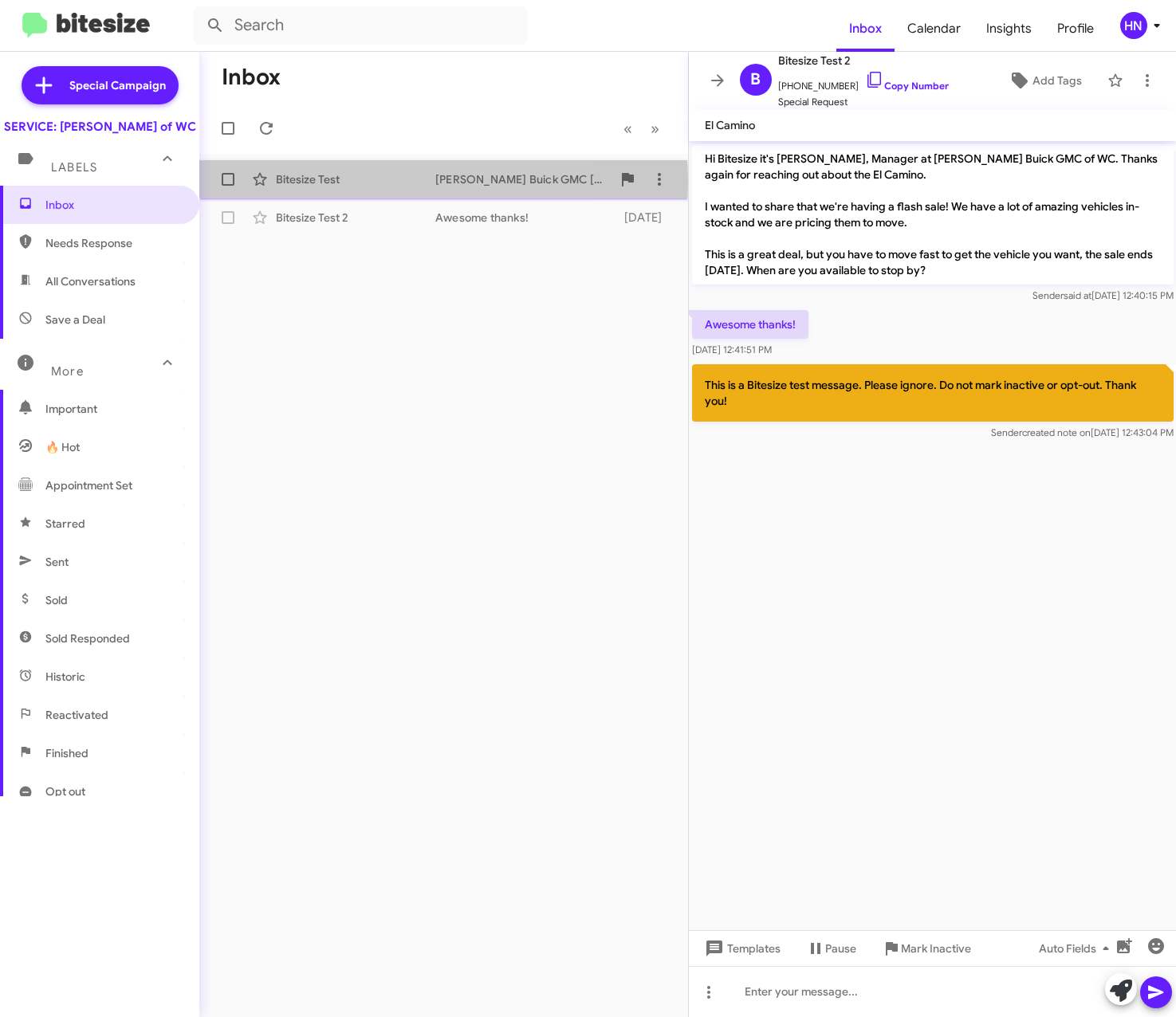
click at [337, 182] on div "Bitesize Test" at bounding box center [356, 180] width 160 height 16
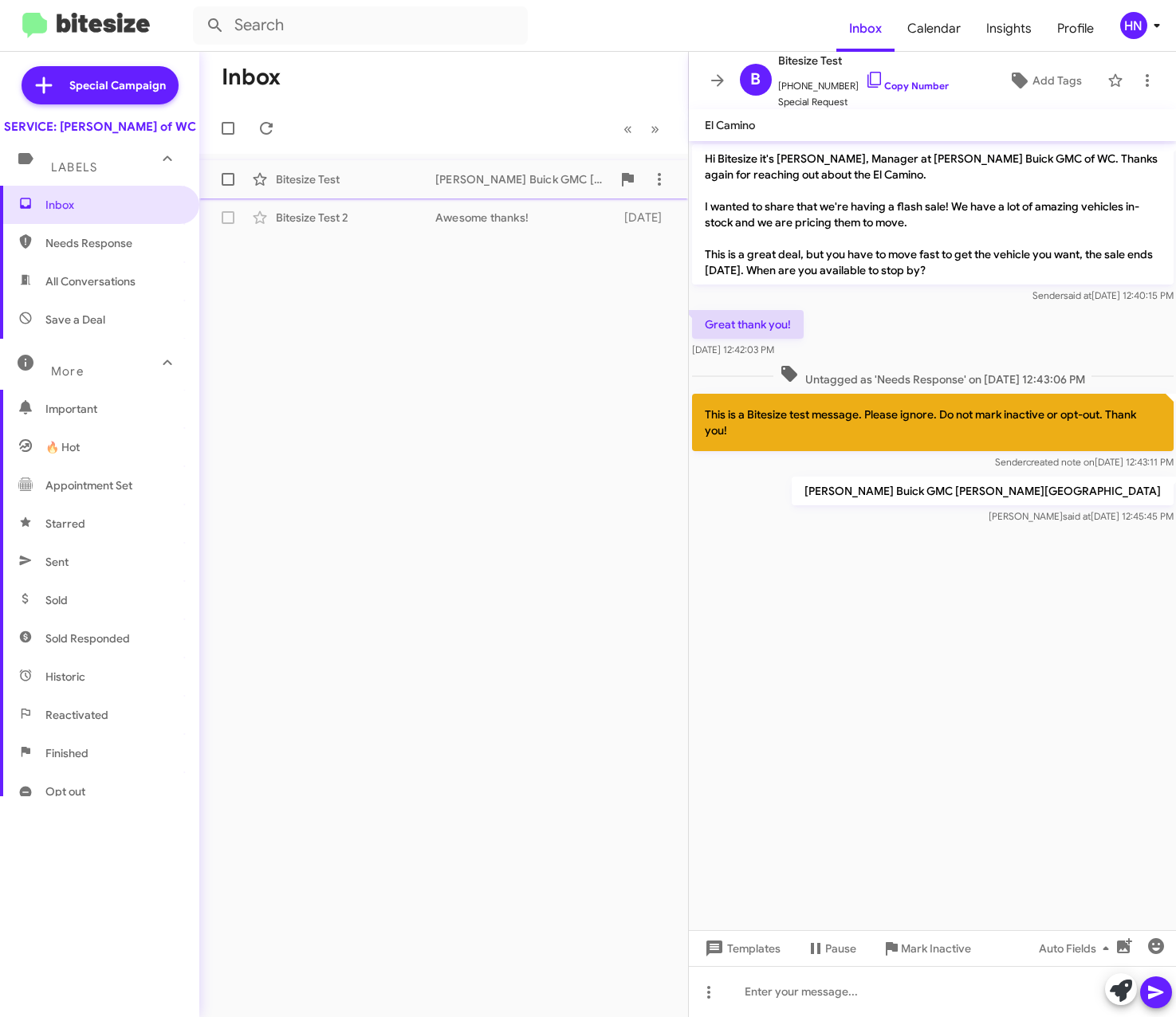
click at [457, 186] on div "[PERSON_NAME] Buick GMC [PERSON_NAME][GEOGRAPHIC_DATA]" at bounding box center [522, 180] width 176 height 16
click at [755, 954] on span "Templates" at bounding box center [740, 948] width 78 height 29
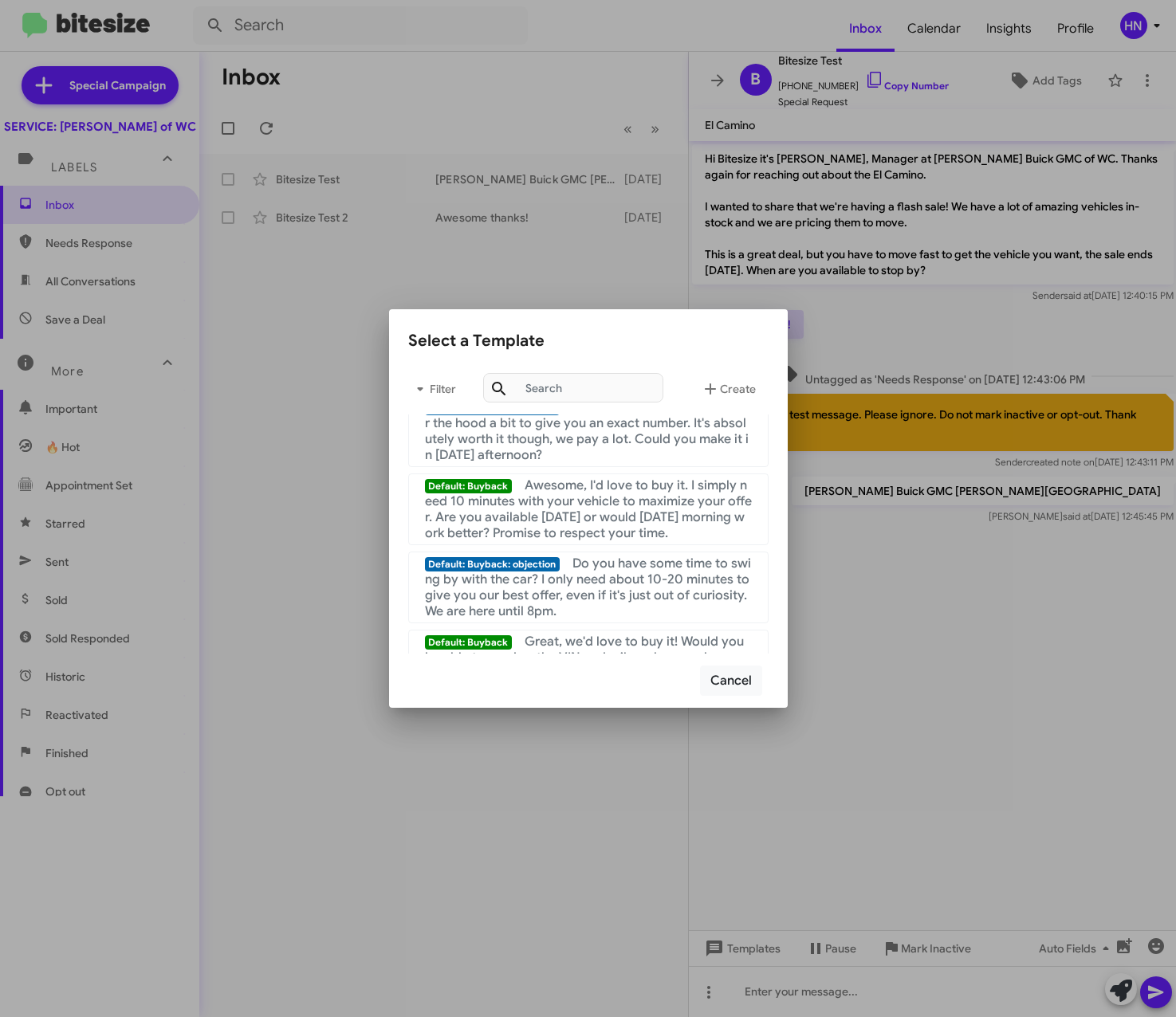
scroll to position [79, 0]
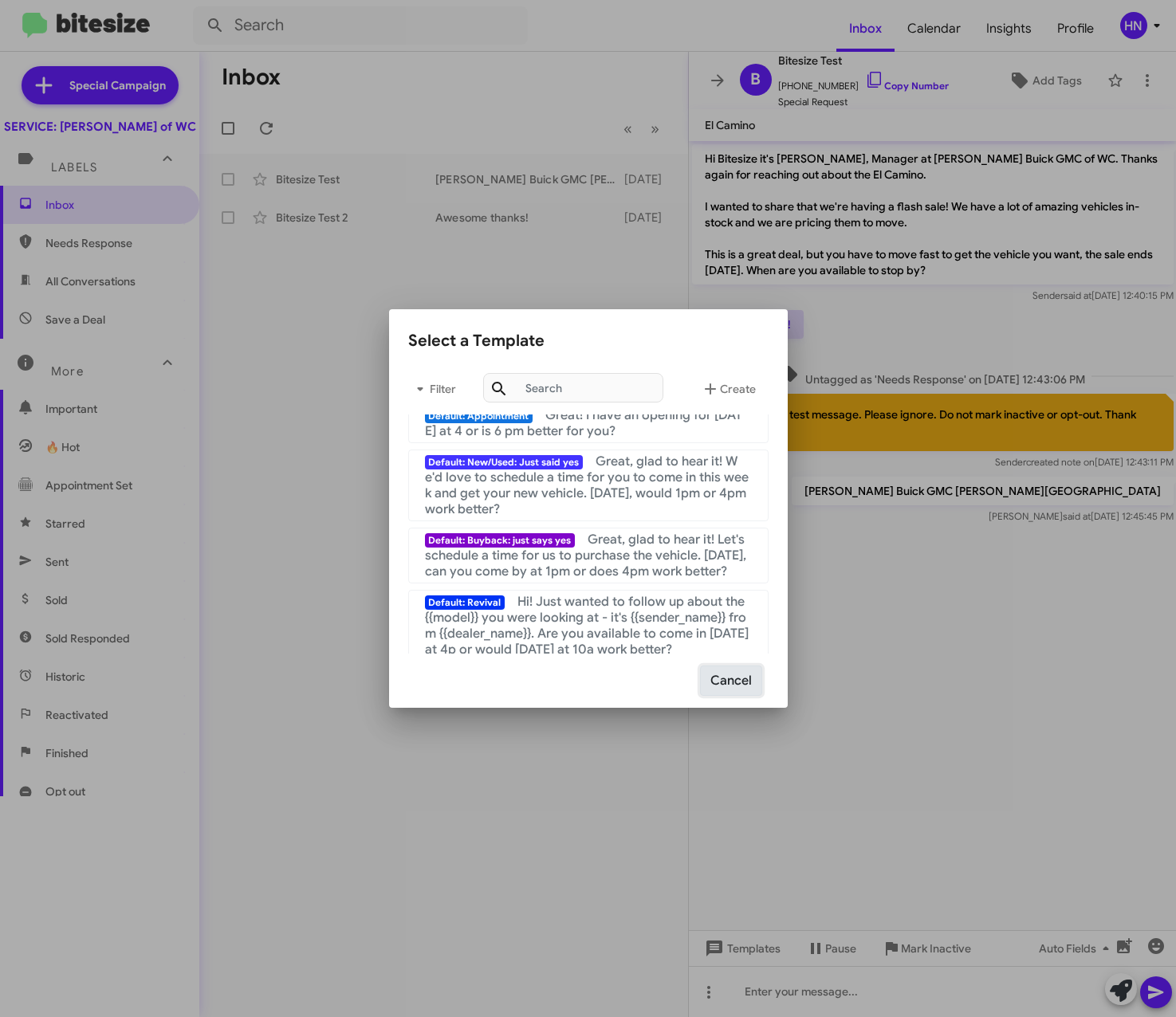
click at [728, 675] on button "Cancel" at bounding box center [731, 680] width 63 height 30
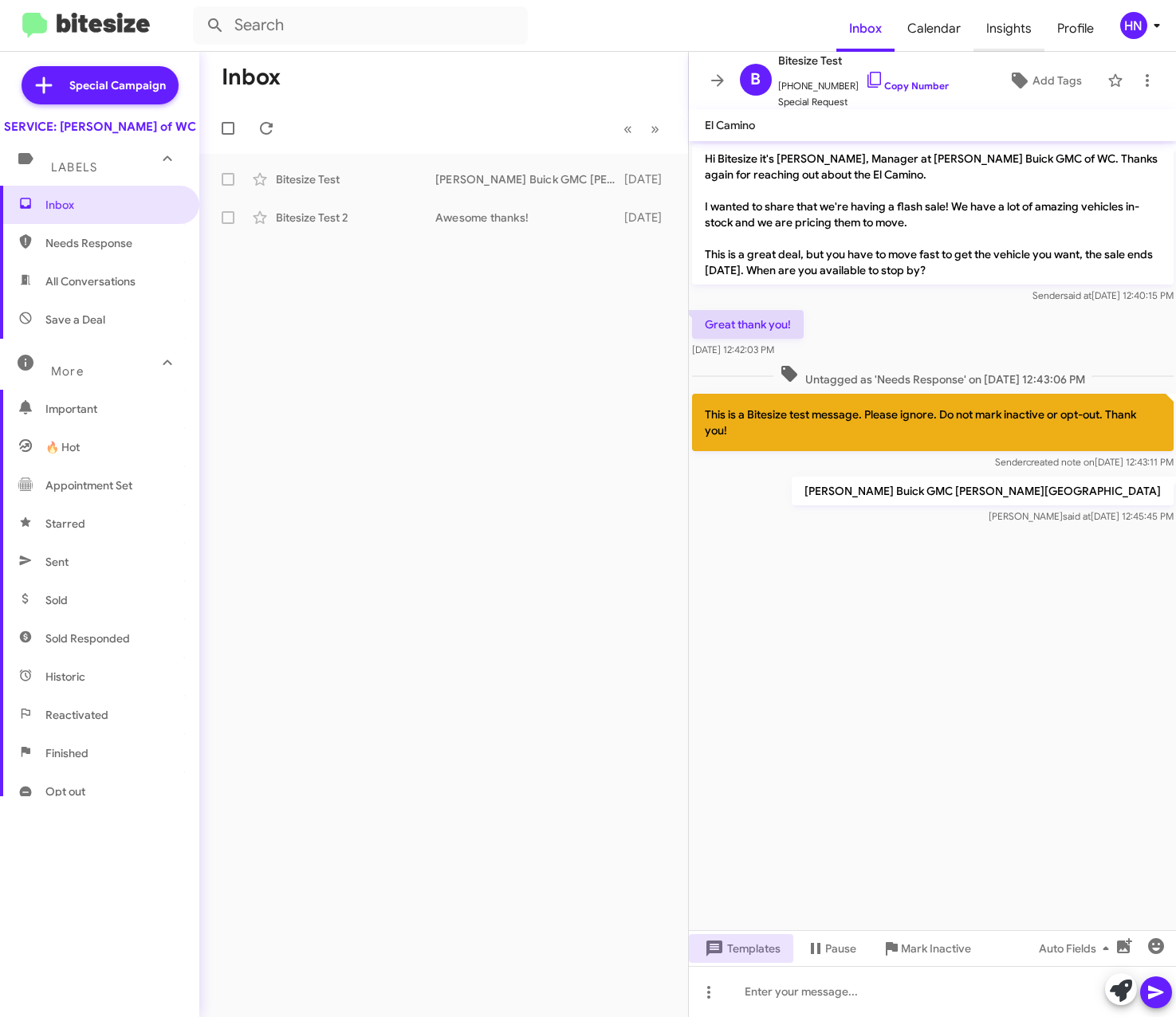
click at [1001, 39] on span "Insights" at bounding box center [1008, 29] width 71 height 47
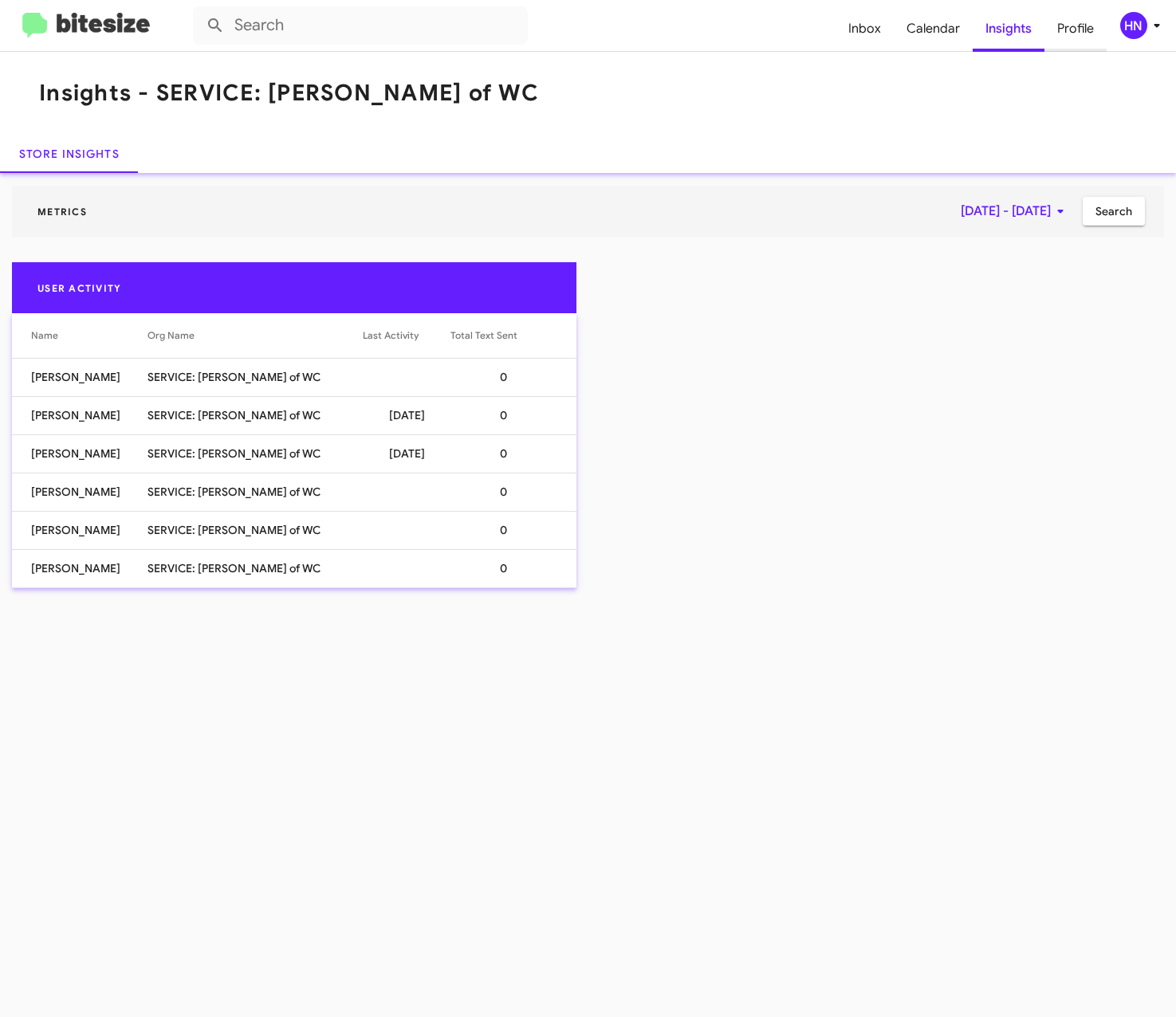
click at [1078, 27] on span "Profile" at bounding box center [1075, 29] width 63 height 47
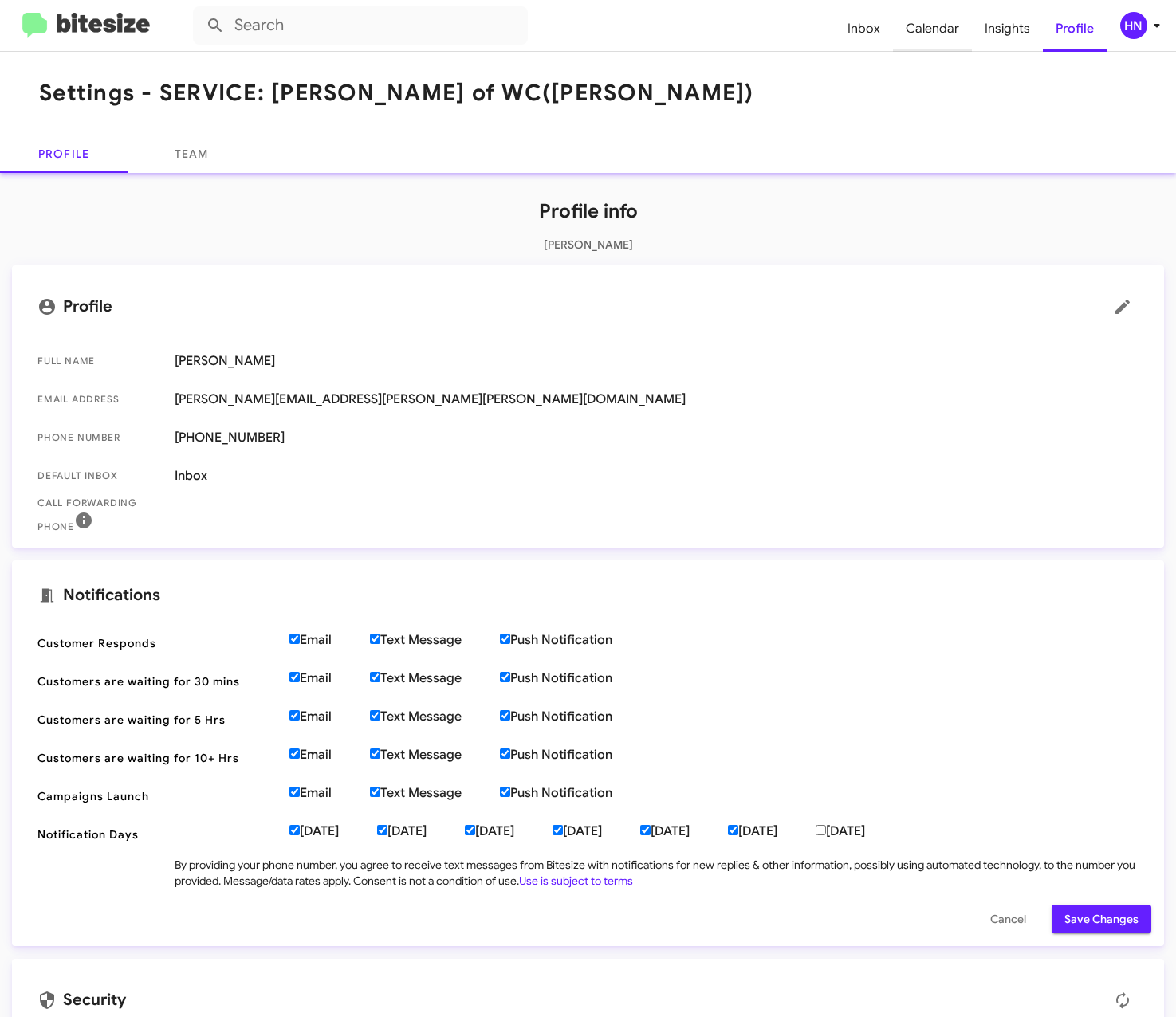
click at [930, 30] on span "Calendar" at bounding box center [932, 29] width 78 height 47
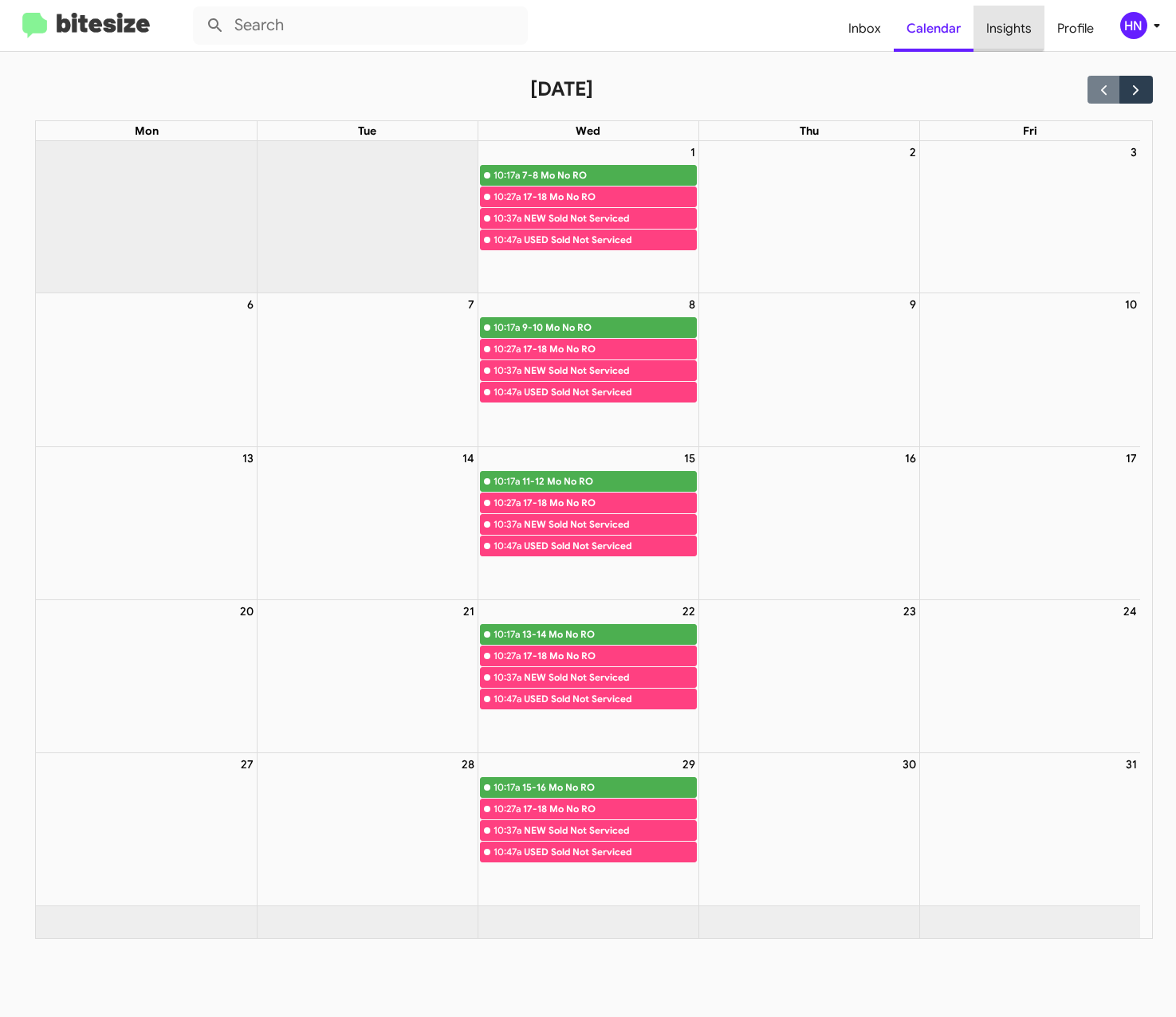
click at [1005, 26] on span "Insights" at bounding box center [1008, 29] width 71 height 47
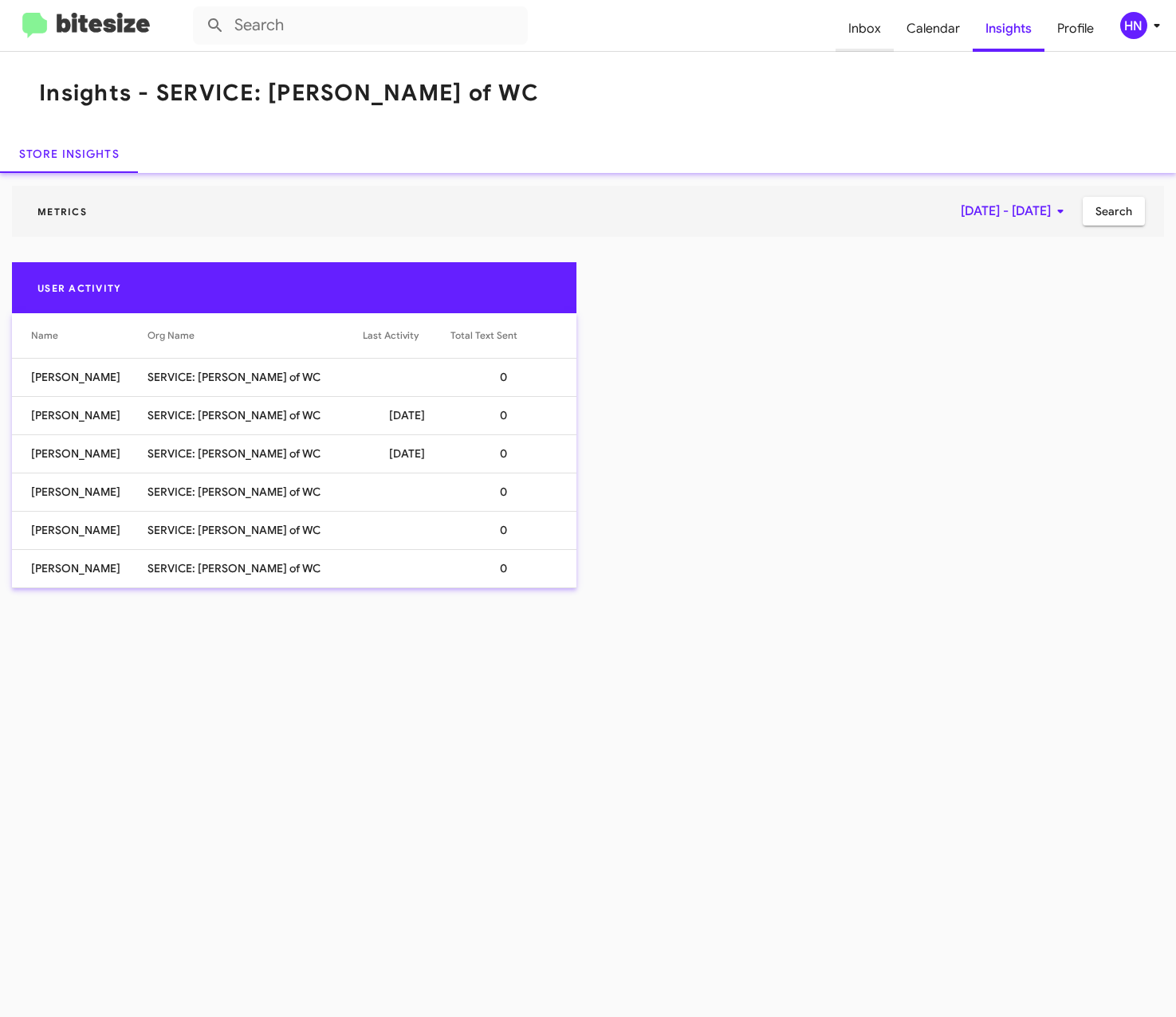
click at [882, 36] on span "Inbox" at bounding box center [864, 29] width 59 height 47
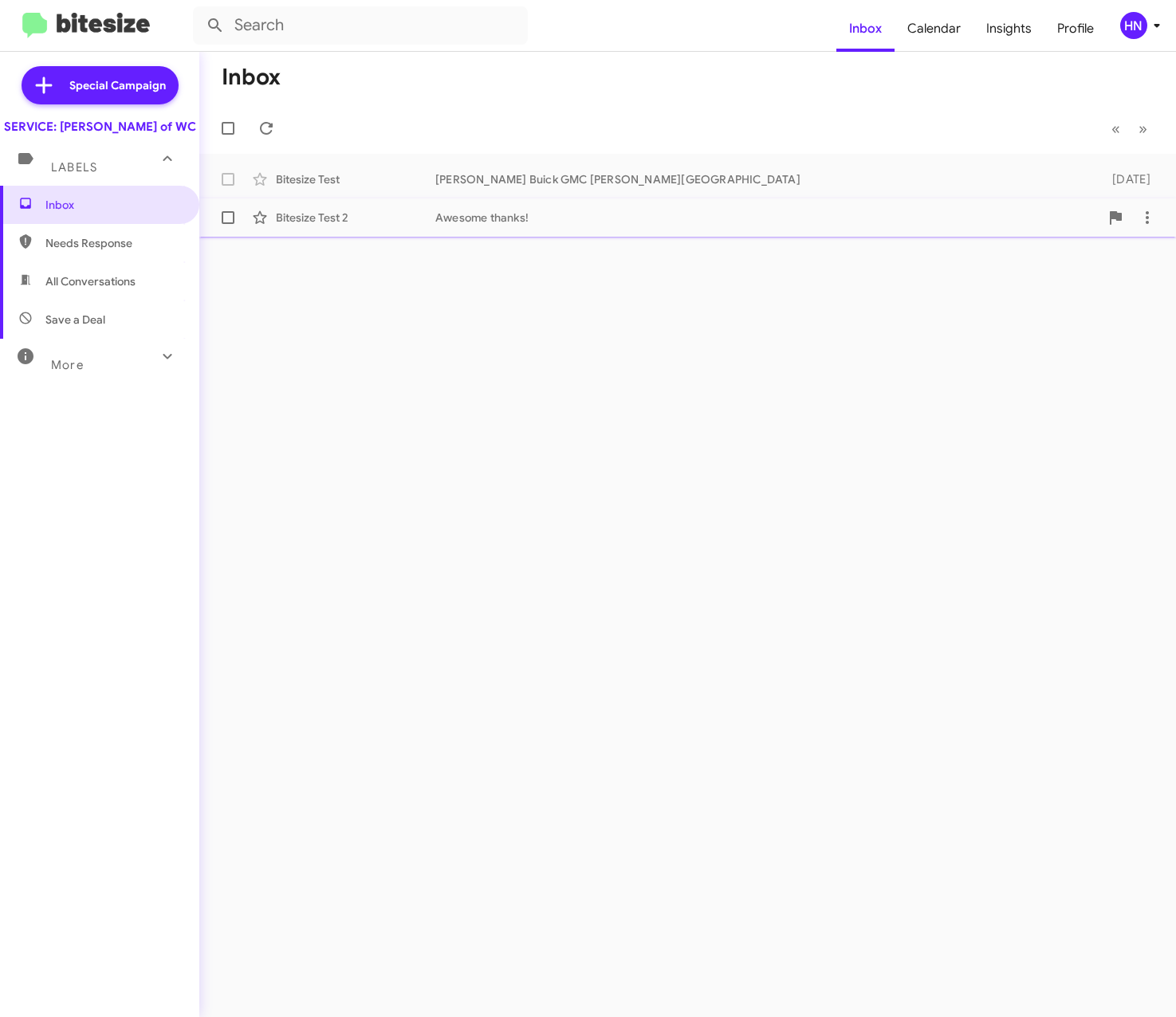
click at [534, 216] on div "Awesome thanks!" at bounding box center [767, 218] width 663 height 16
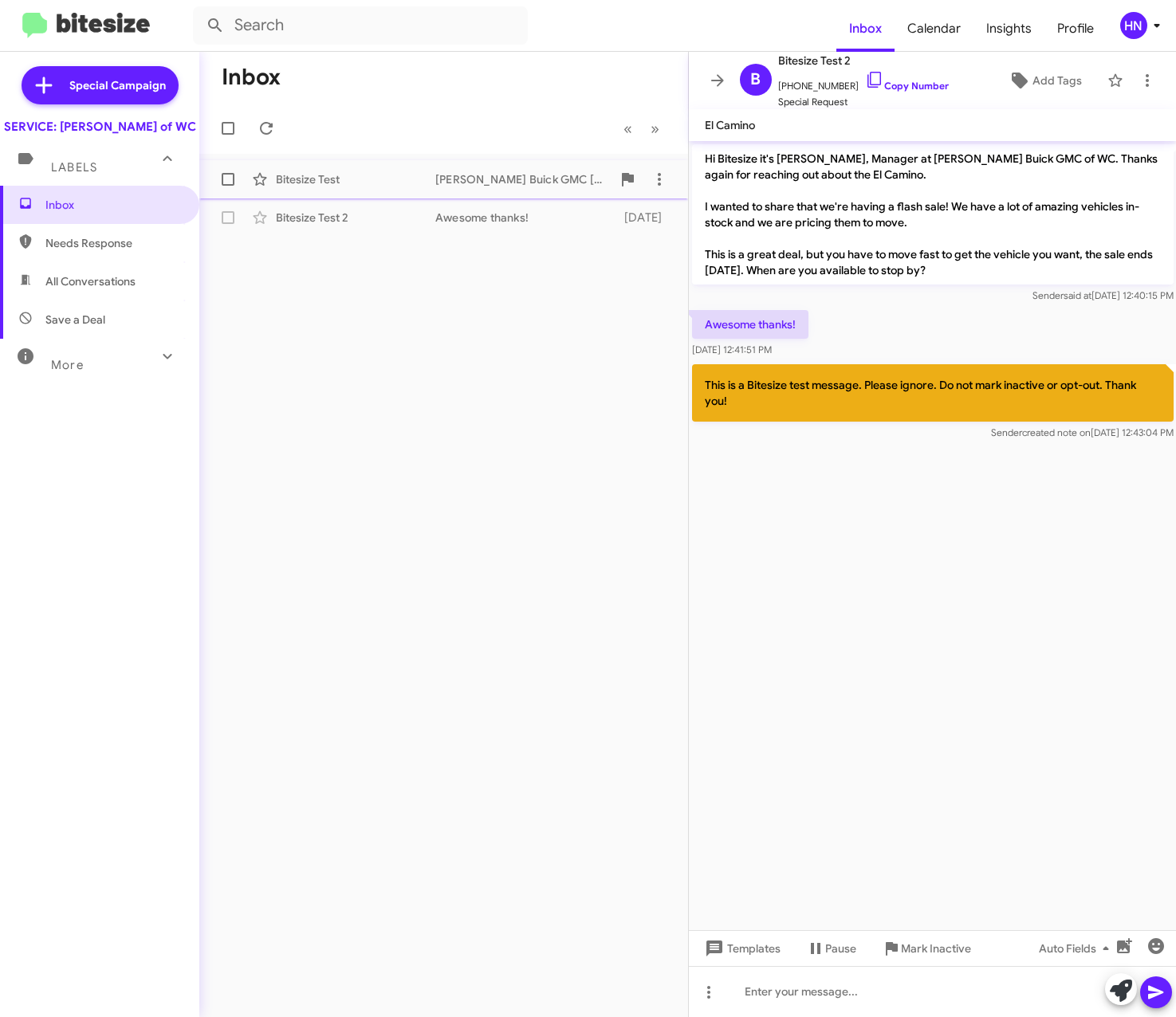
drag, startPoint x: 286, startPoint y: 175, endPoint x: 313, endPoint y: 187, distance: 29.5
click at [286, 175] on div "Bitesize Test" at bounding box center [356, 180] width 160 height 16
